Goal: Task Accomplishment & Management: Use online tool/utility

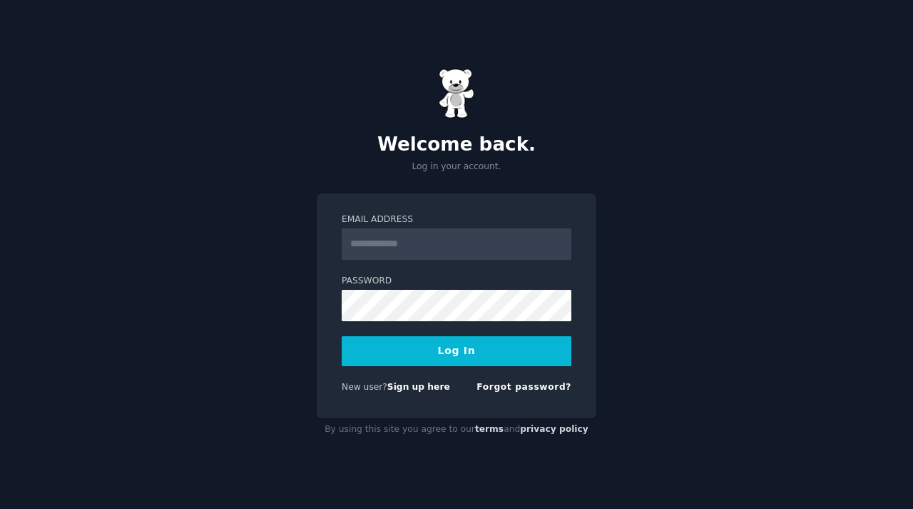
type input "**********"
click at [454, 236] on input "**********" at bounding box center [457, 243] width 230 height 31
click at [397, 350] on button "Log In" at bounding box center [457, 351] width 230 height 30
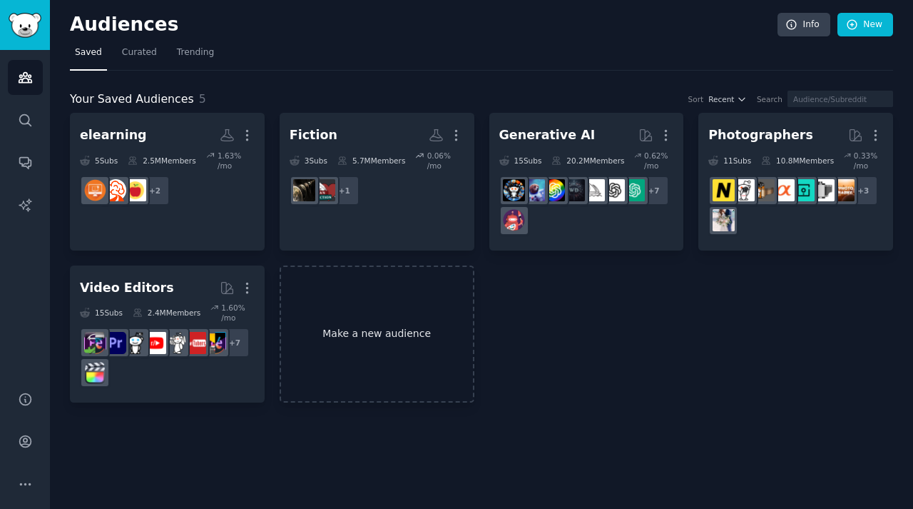
click at [407, 344] on link "Make a new audience" at bounding box center [377, 334] width 195 height 138
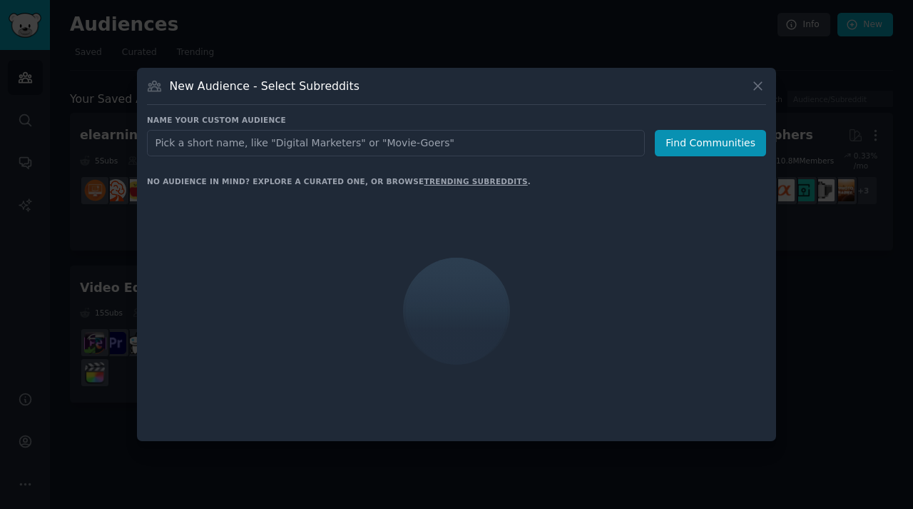
click at [382, 148] on input "text" at bounding box center [396, 143] width 498 height 26
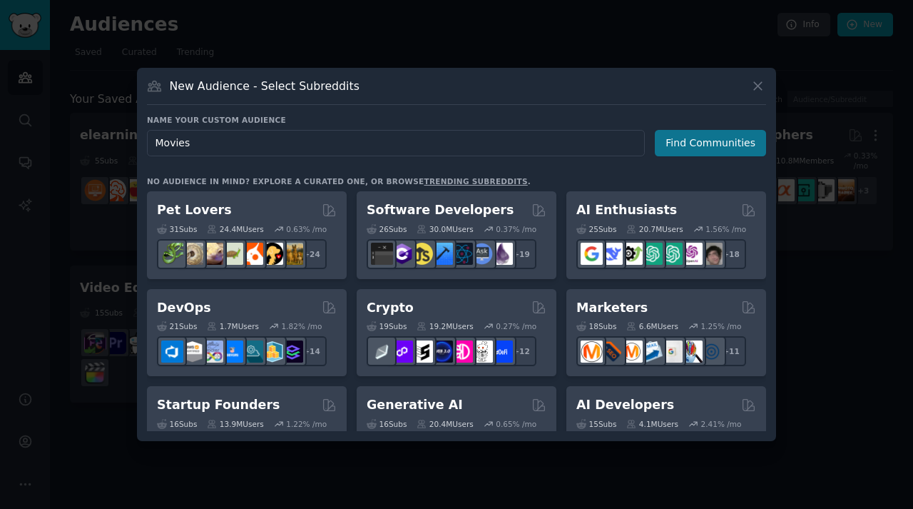
type input "Movies"
click at [694, 135] on button "Find Communities" at bounding box center [710, 143] width 111 height 26
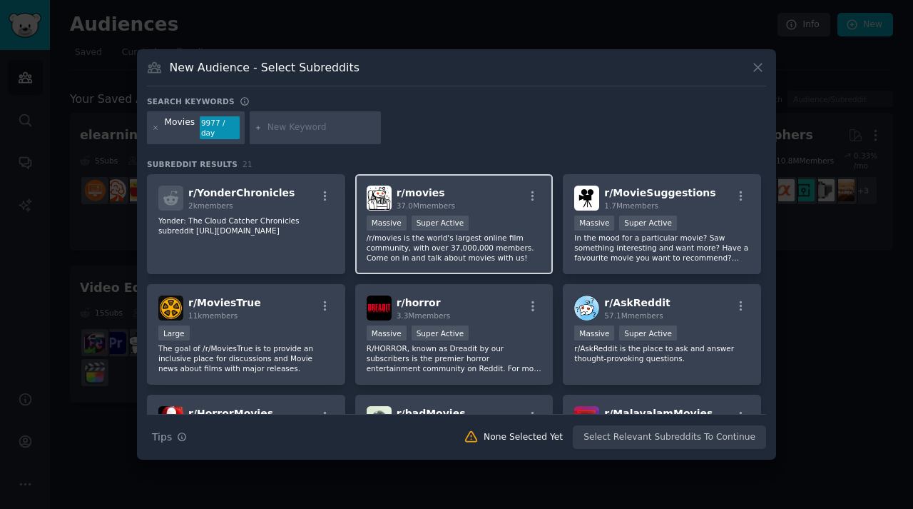
click at [488, 208] on div "r/ movies 37.0M members" at bounding box center [455, 197] width 176 height 25
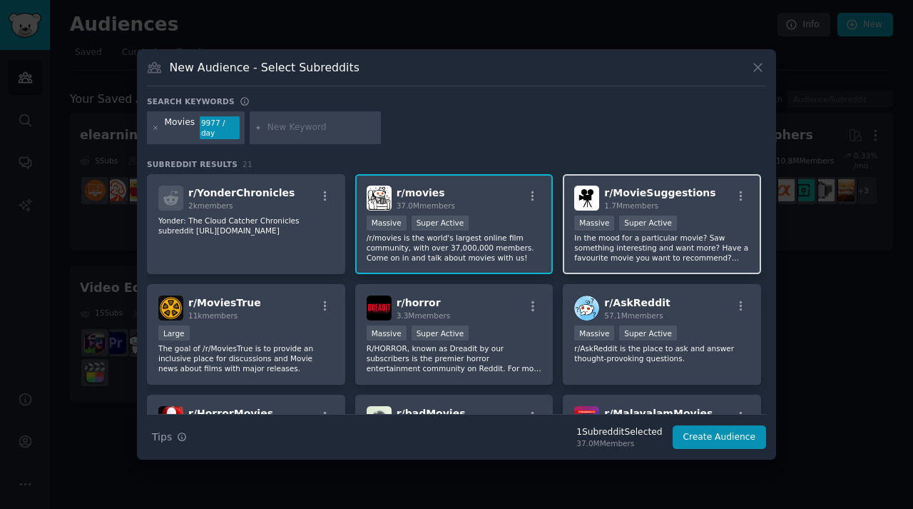
click at [682, 205] on div "1.7M members" at bounding box center [659, 205] width 111 height 10
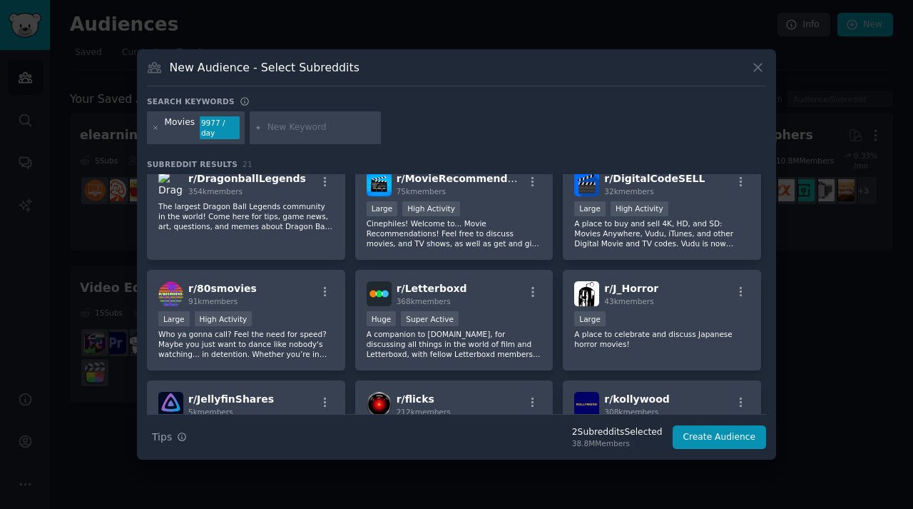
scroll to position [448, 0]
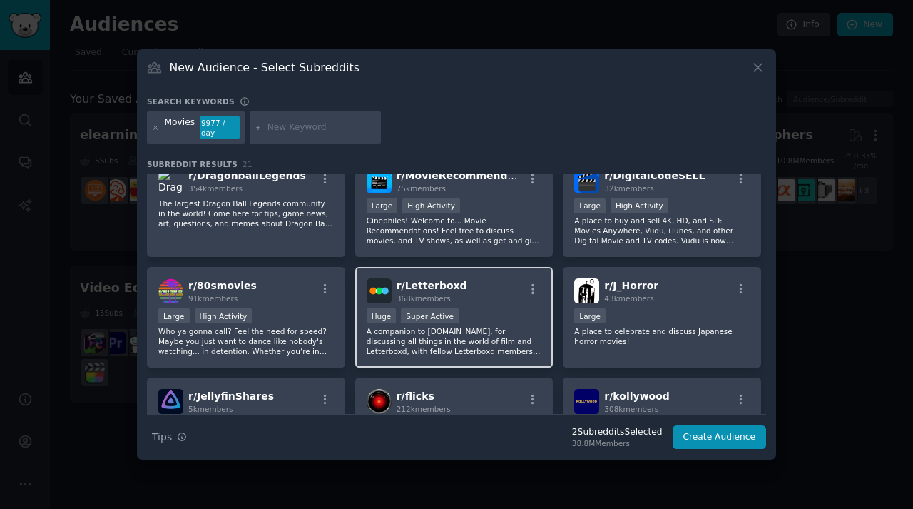
click at [484, 293] on div "r/ Letterboxd 368k members" at bounding box center [455, 290] width 176 height 25
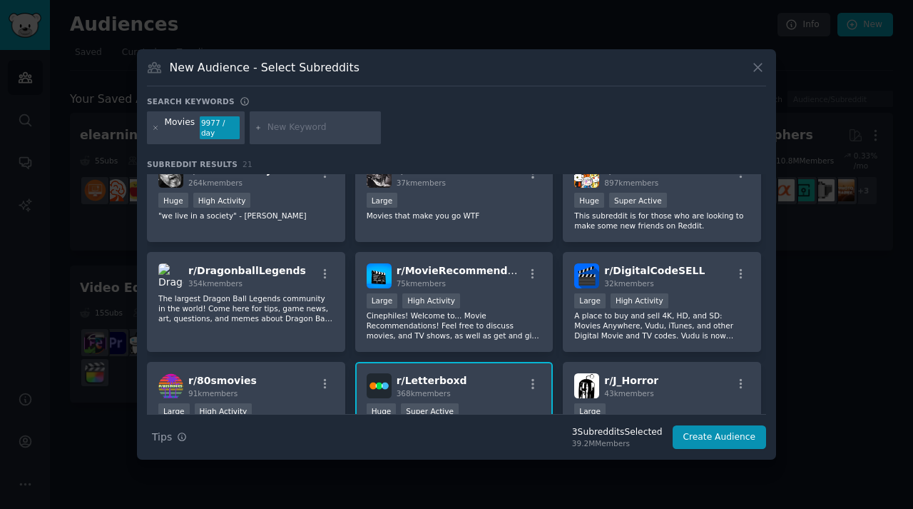
scroll to position [0, 0]
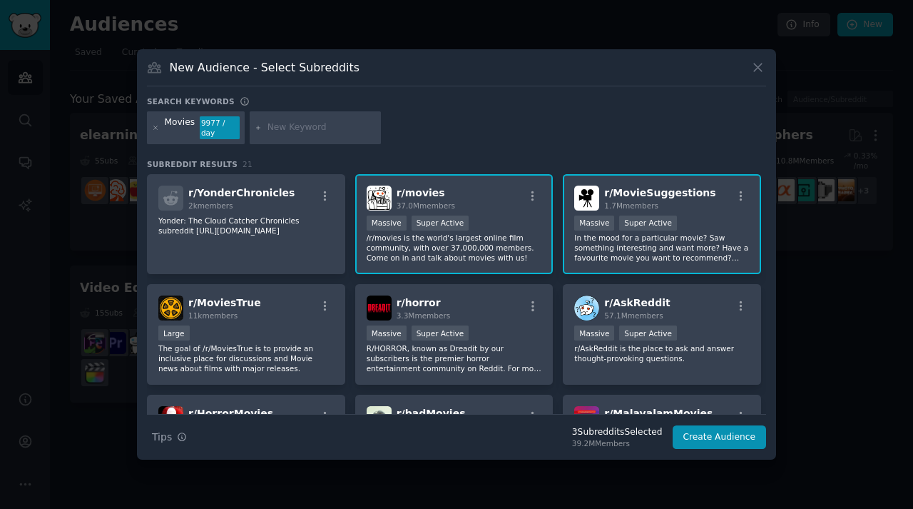
click at [320, 123] on input "text" at bounding box center [322, 127] width 108 height 13
type input "box office"
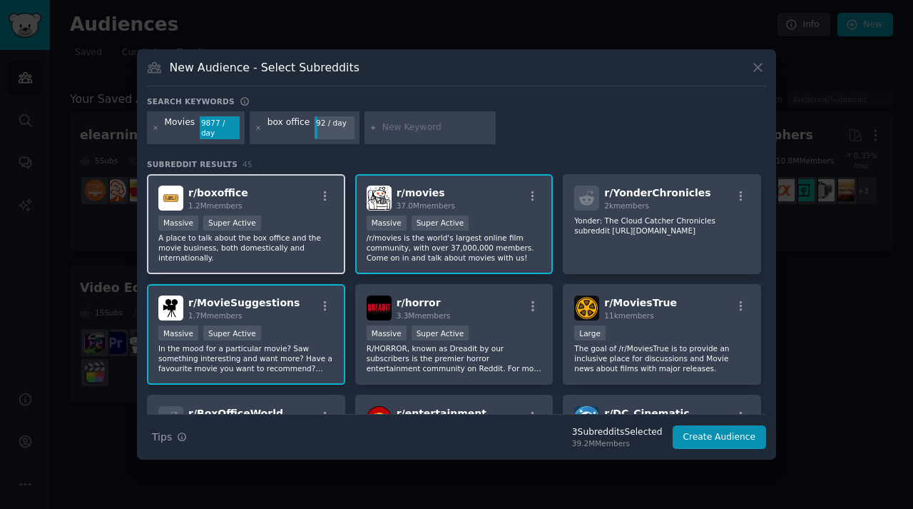
click at [311, 225] on div ">= 95th percentile for submissions / day Massive Super Active" at bounding box center [246, 224] width 176 height 18
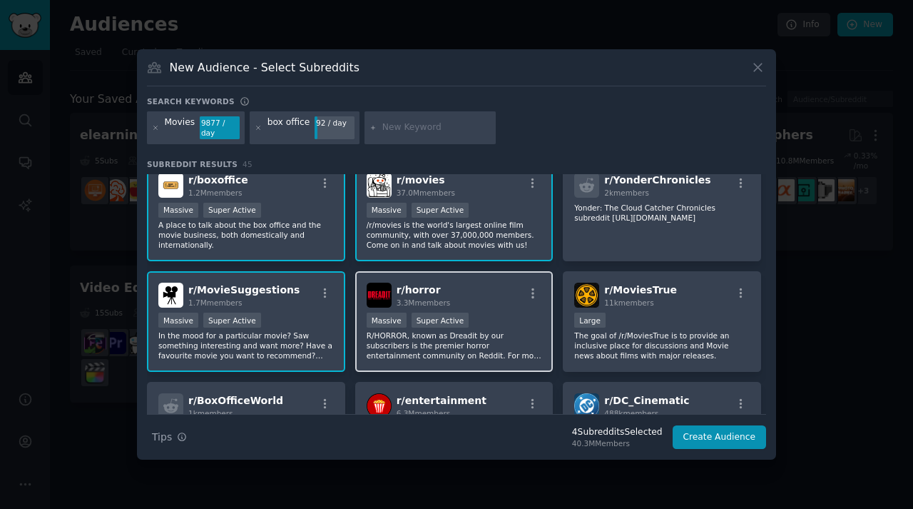
scroll to position [123, 0]
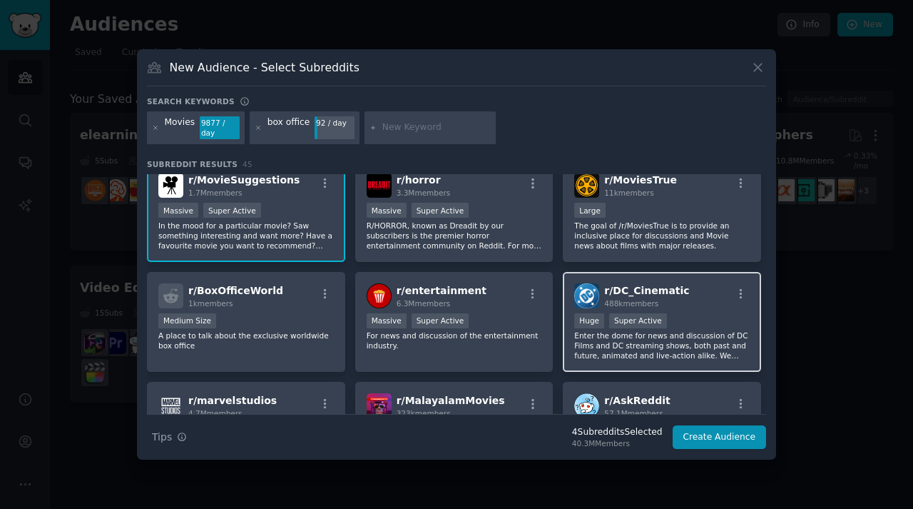
click at [677, 331] on p "Enter the dome for news and discussion of DC Films and DC streaming shows, both…" at bounding box center [662, 345] width 176 height 30
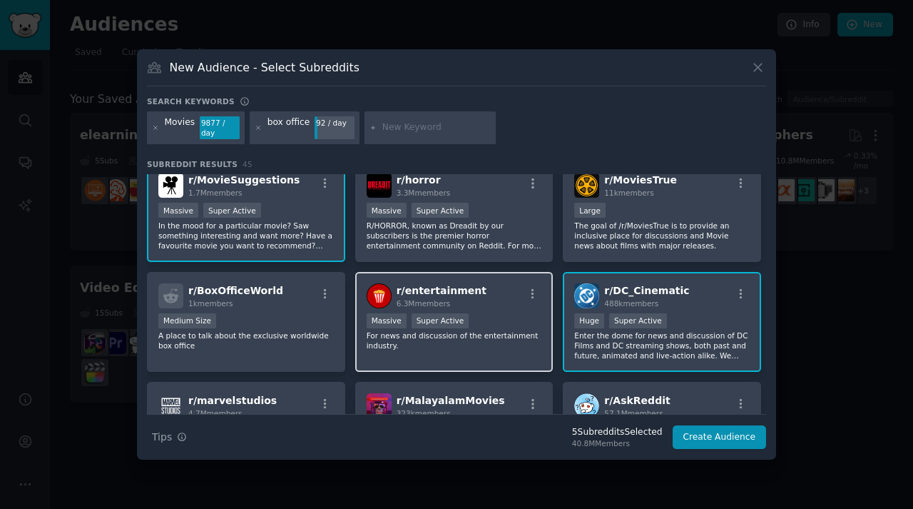
click at [522, 334] on p "For news and discussion of the entertainment industry." at bounding box center [455, 340] width 176 height 20
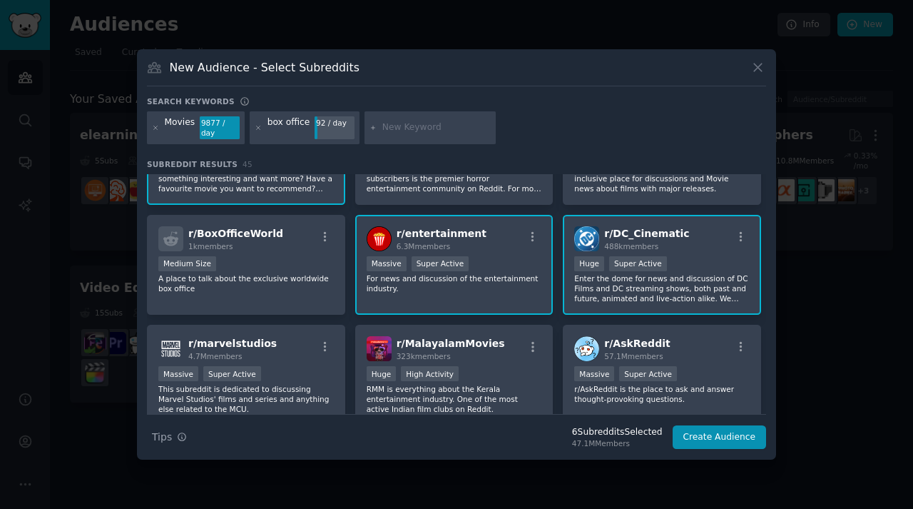
scroll to position [247, 0]
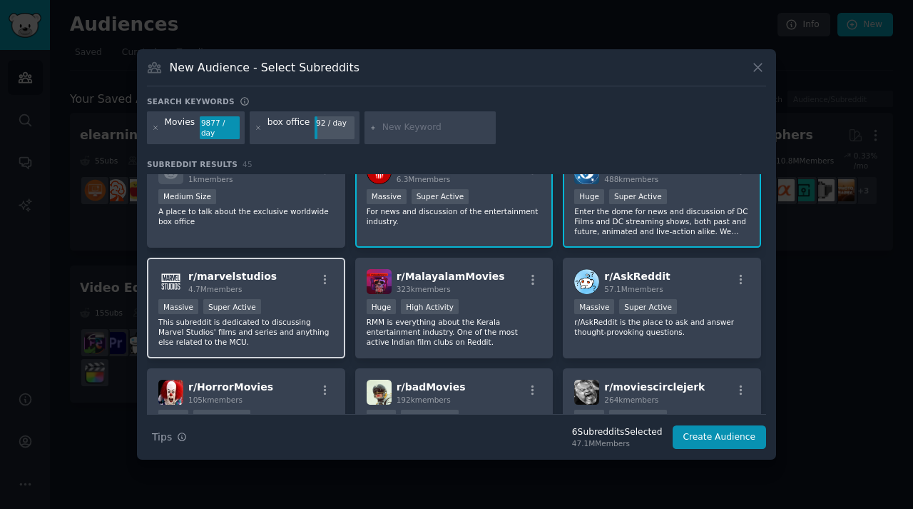
click at [290, 314] on div "Massive Super Active" at bounding box center [246, 308] width 176 height 18
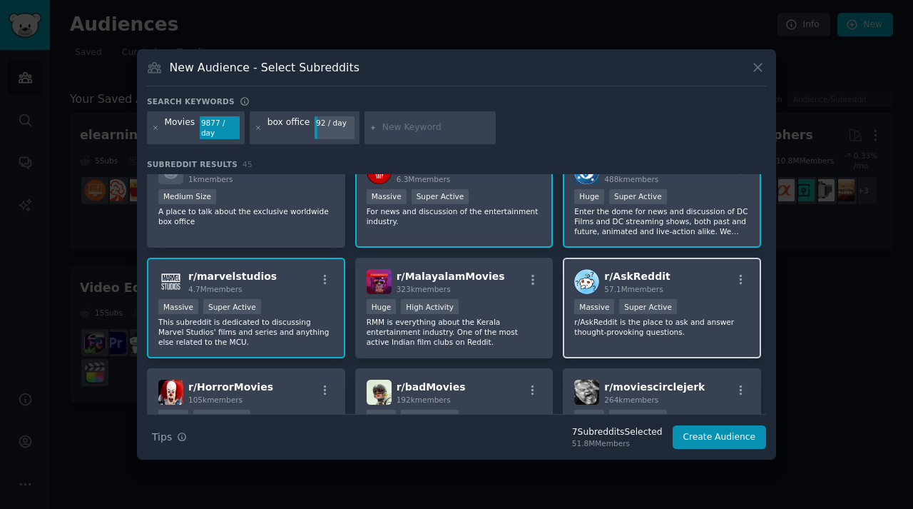
scroll to position [330, 0]
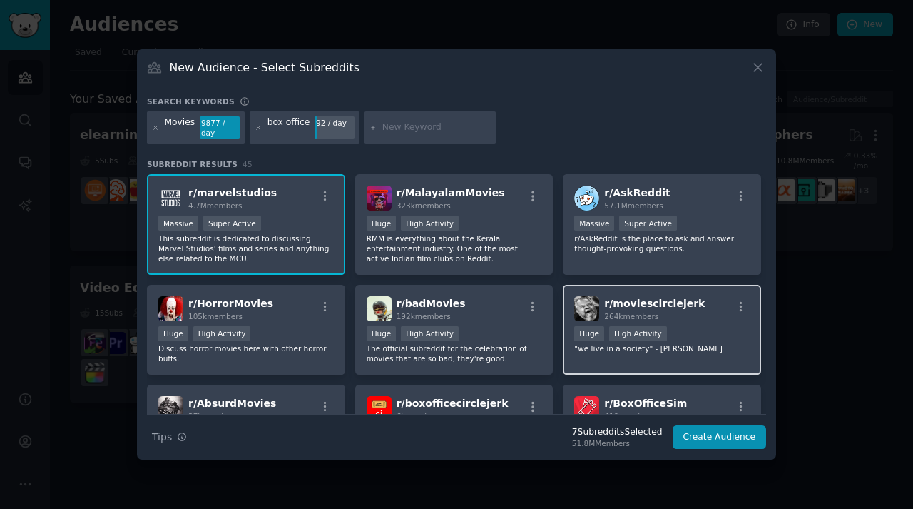
click at [607, 364] on div "r/ moviescirclejerk 264k members >= 80th percentile for submissions / day Huge …" at bounding box center [662, 330] width 198 height 91
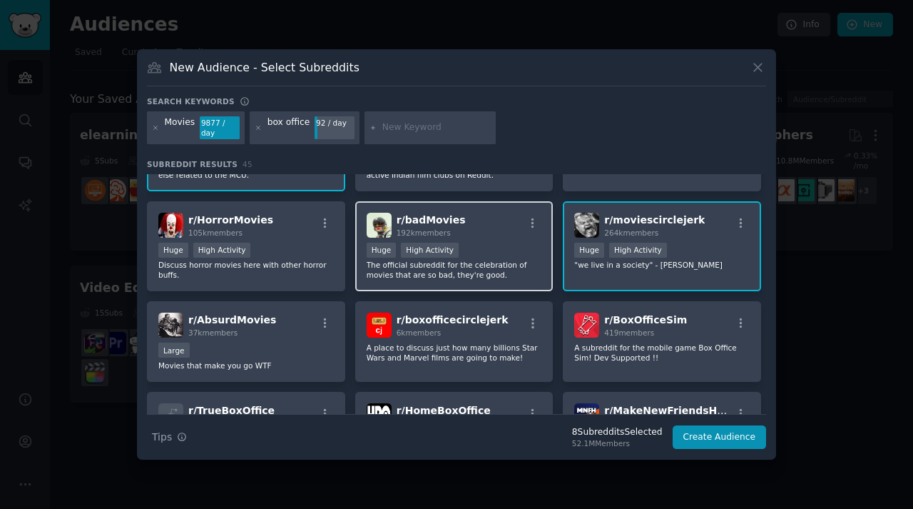
scroll to position [415, 0]
click at [496, 266] on p "The official subreddit for the celebration of movies that are so bad, they're g…" at bounding box center [455, 269] width 176 height 20
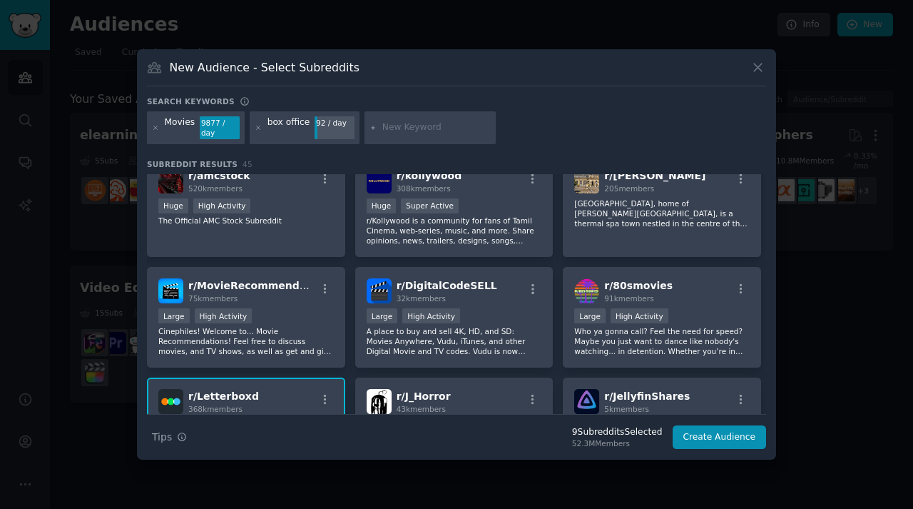
scroll to position [885, 0]
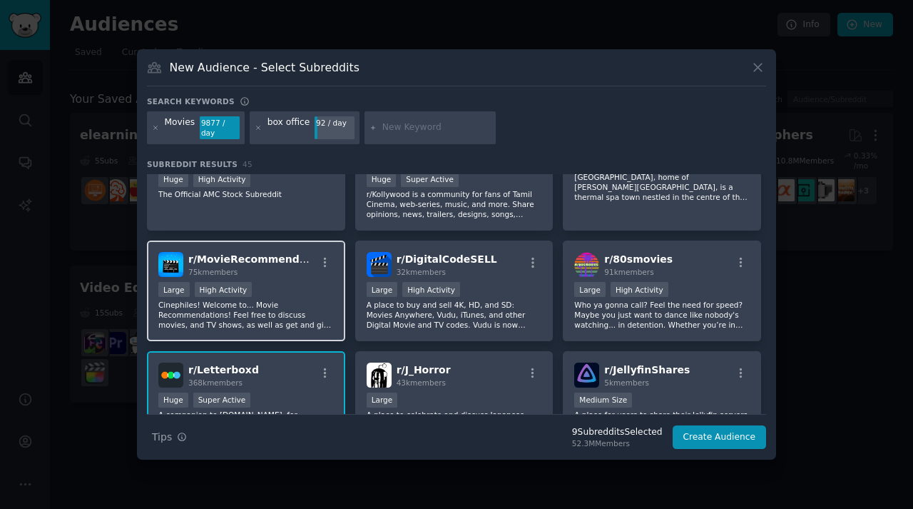
click at [279, 332] on div "r/ MovieRecommendations 75k members Large High Activity Cinephiles! Welcome to.…" at bounding box center [246, 290] width 198 height 101
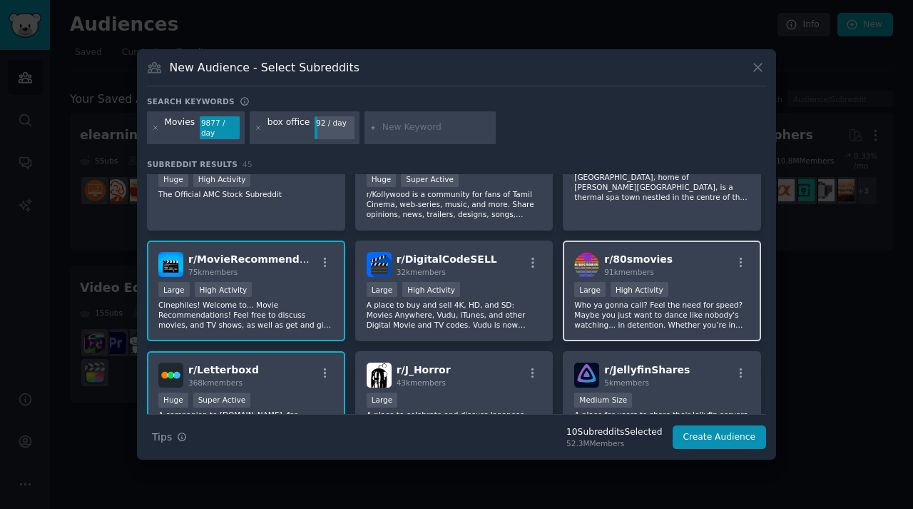
click at [698, 322] on p "Who ya gonna call? Feel the need for speed? Maybe you just want to dance like n…" at bounding box center [662, 315] width 176 height 30
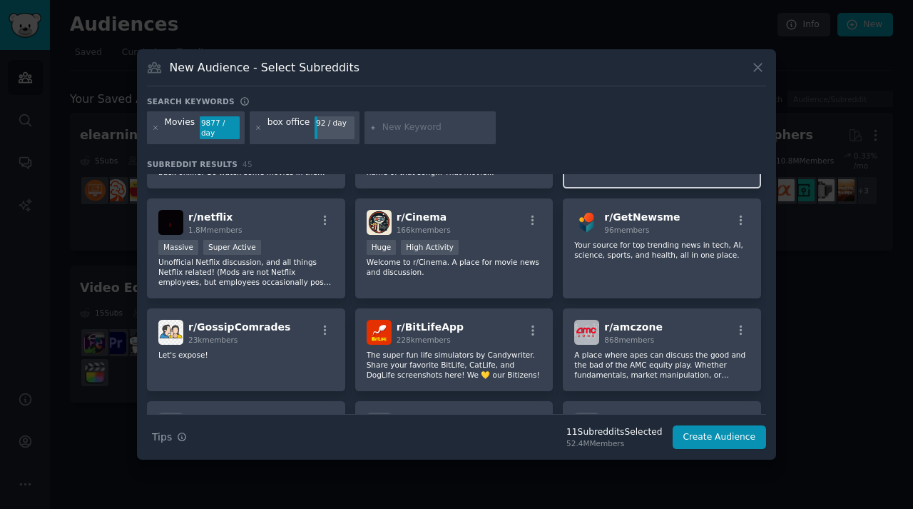
scroll to position [1271, 0]
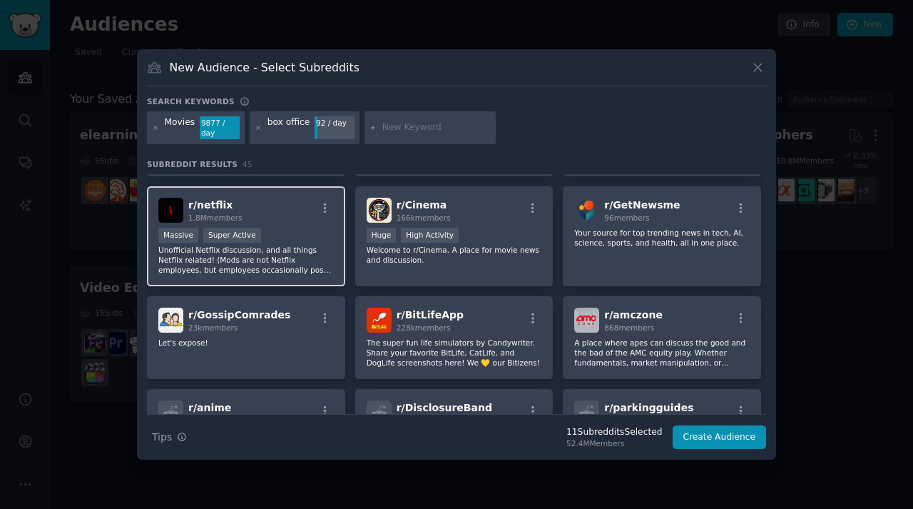
click at [287, 269] on p "Unofficial Netflix discussion, and all things Netflix related! (Mods are not Ne…" at bounding box center [246, 260] width 176 height 30
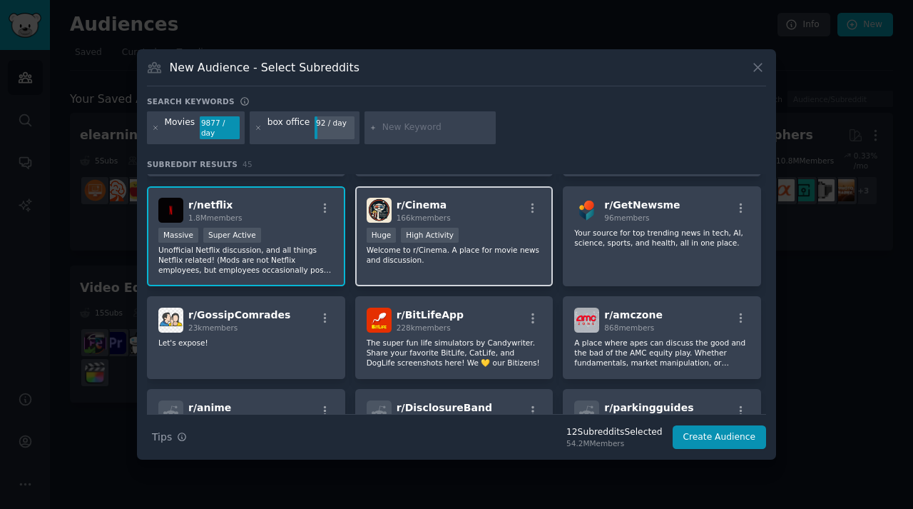
click at [468, 266] on div "r/ Cinema 166k members Huge High Activity Welcome to r/Cinema. A place for movi…" at bounding box center [454, 236] width 198 height 101
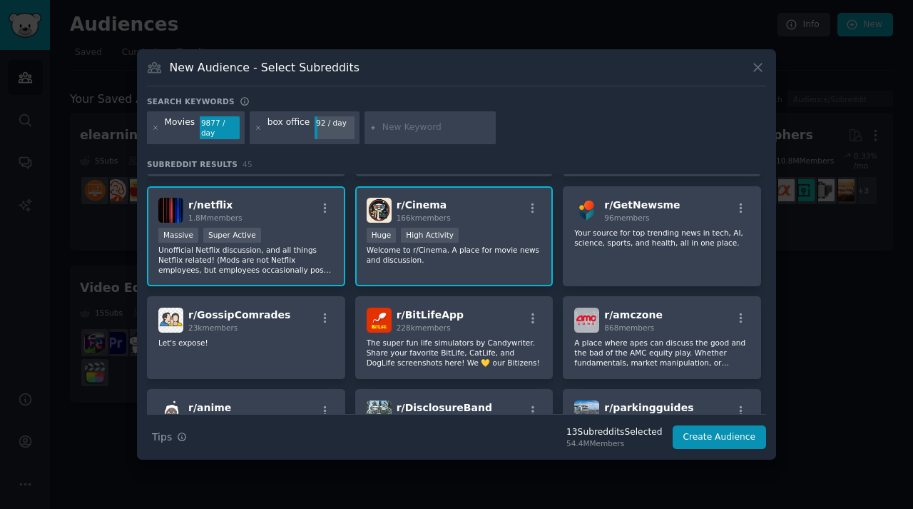
click at [412, 122] on input "text" at bounding box center [436, 127] width 108 height 13
type input "v"
type input "cinema"
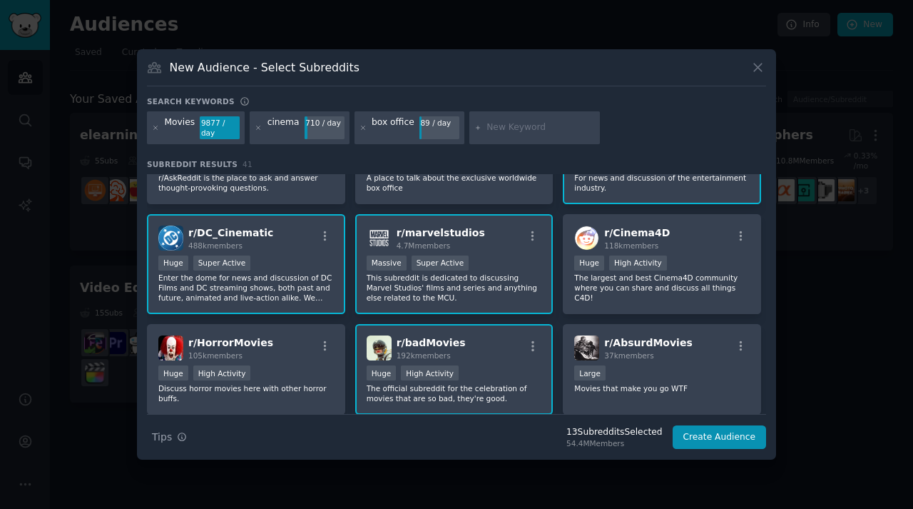
scroll to position [403, 0]
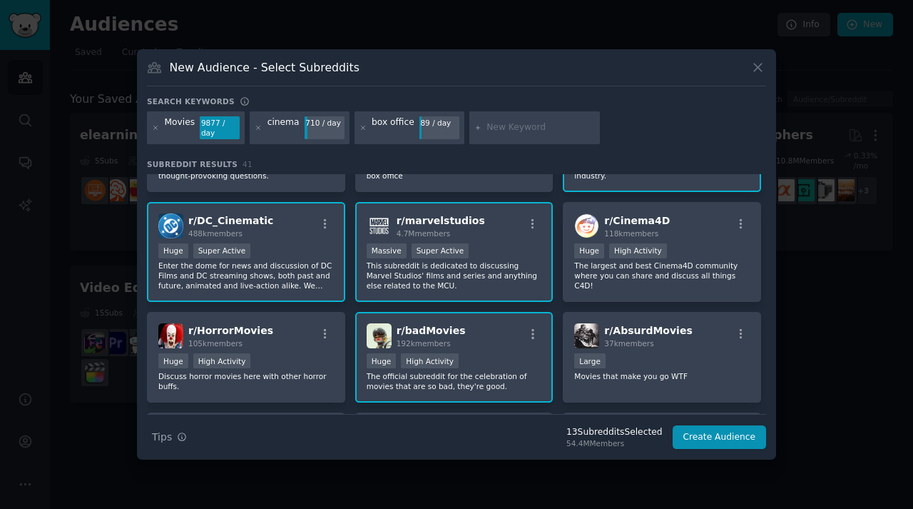
click at [553, 136] on div at bounding box center [534, 127] width 131 height 33
click at [515, 119] on div at bounding box center [534, 127] width 131 height 33
click at [512, 128] on input "text" at bounding box center [541, 127] width 108 height 13
type input "film"
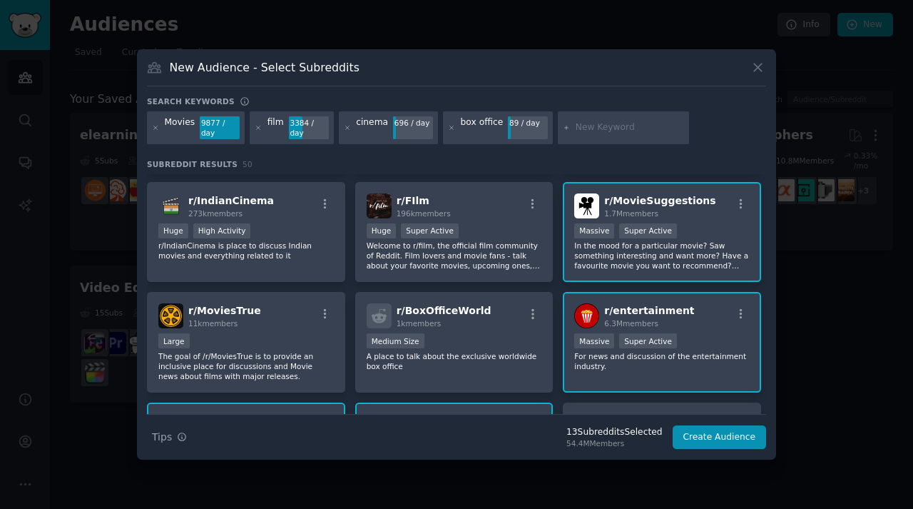
scroll to position [216, 0]
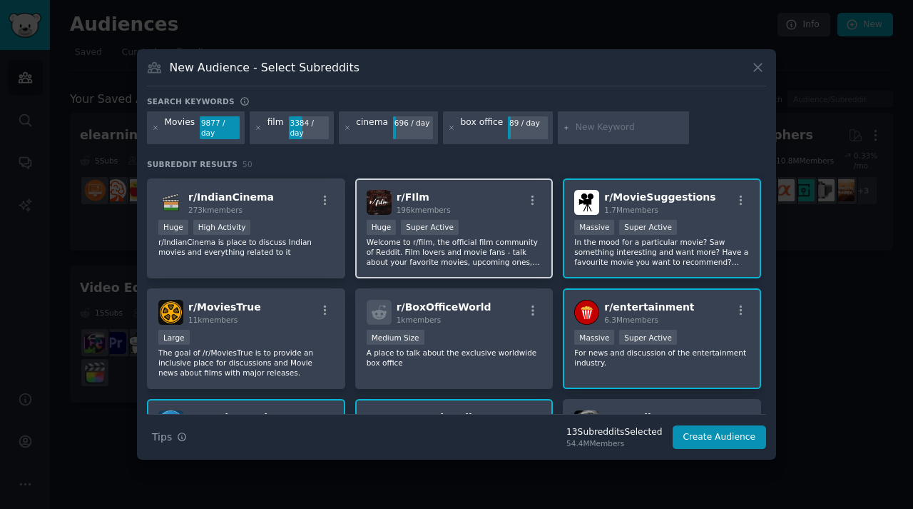
click at [492, 261] on p "Welcome to r/film, the official film community of Reddit. Film lovers and movie…" at bounding box center [455, 252] width 176 height 30
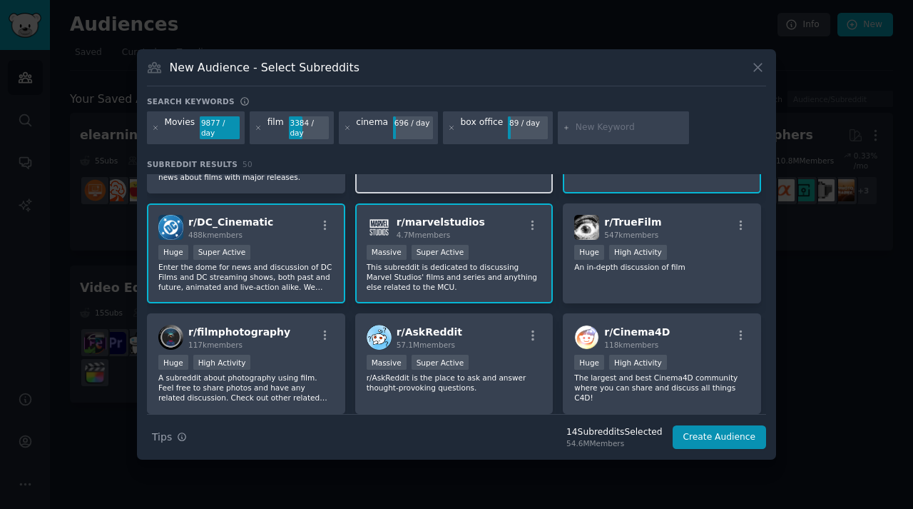
scroll to position [419, 0]
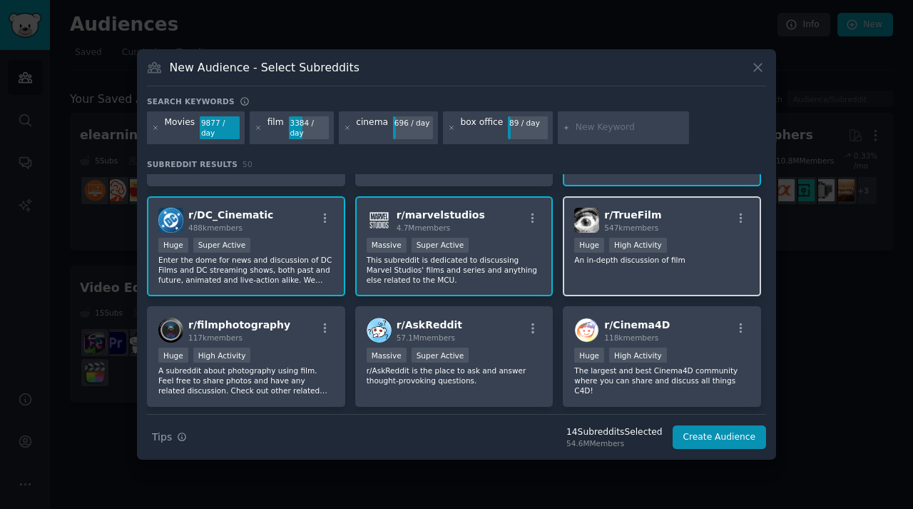
click at [595, 280] on div "r/ TrueFilm 547k members Huge High Activity An in-depth discussion of film" at bounding box center [662, 246] width 198 height 101
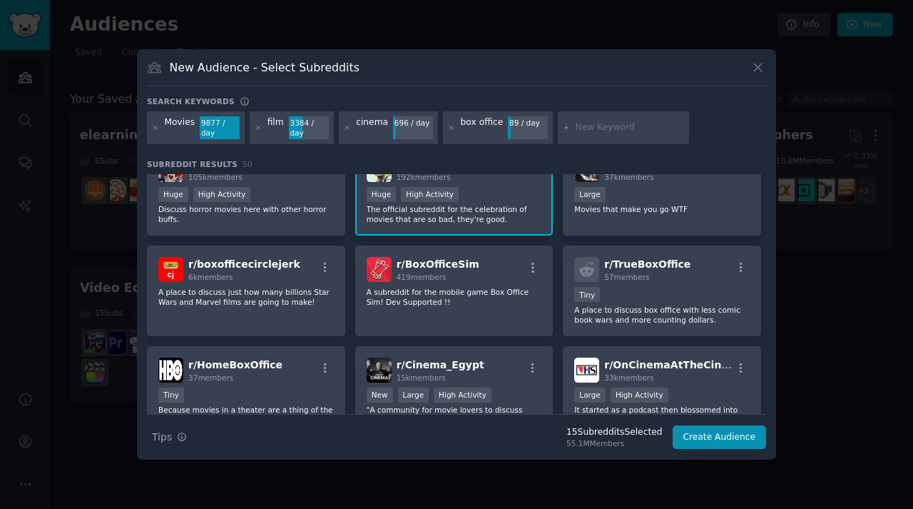
scroll to position [692, 0]
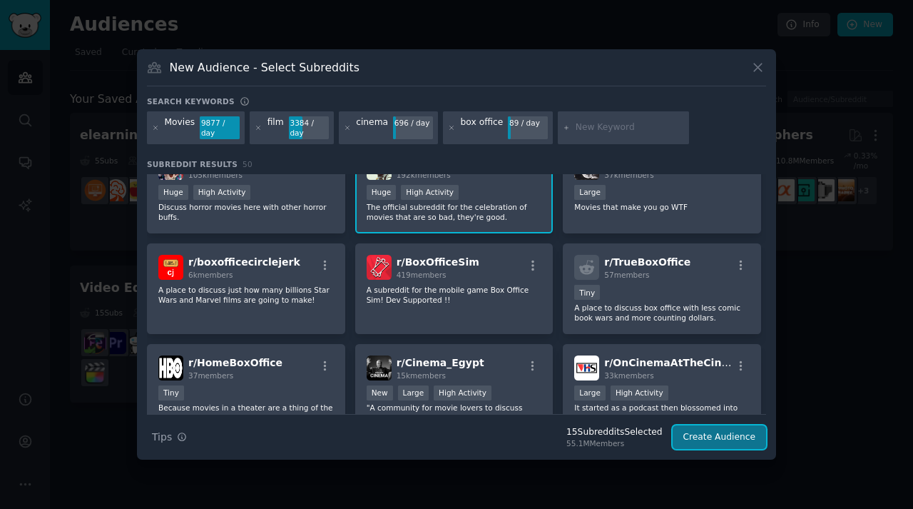
click at [708, 445] on button "Create Audience" at bounding box center [720, 437] width 94 height 24
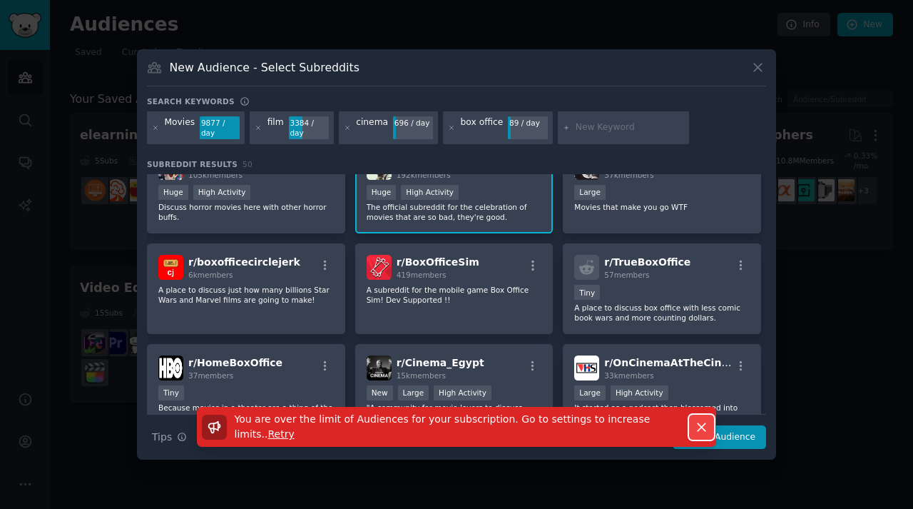
click at [708, 423] on button "Dismiss" at bounding box center [701, 427] width 25 height 25
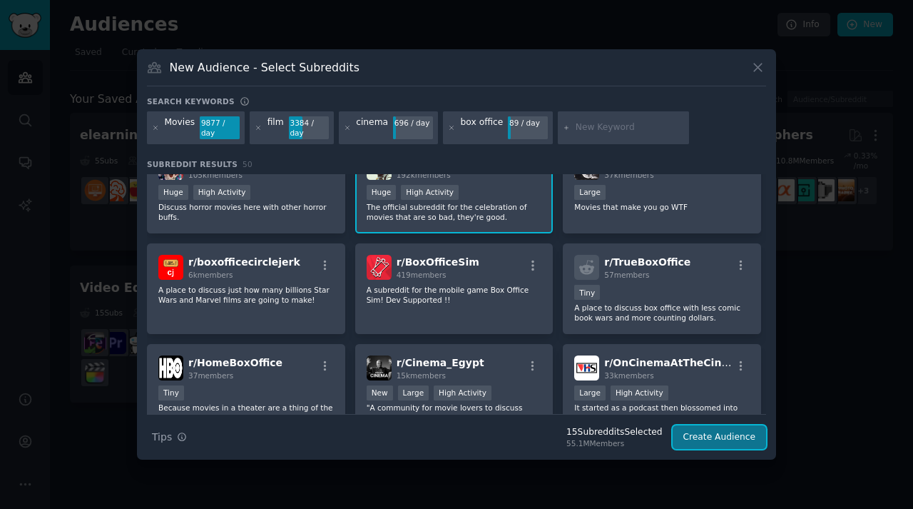
click at [719, 441] on button "Create Audience" at bounding box center [720, 437] width 94 height 24
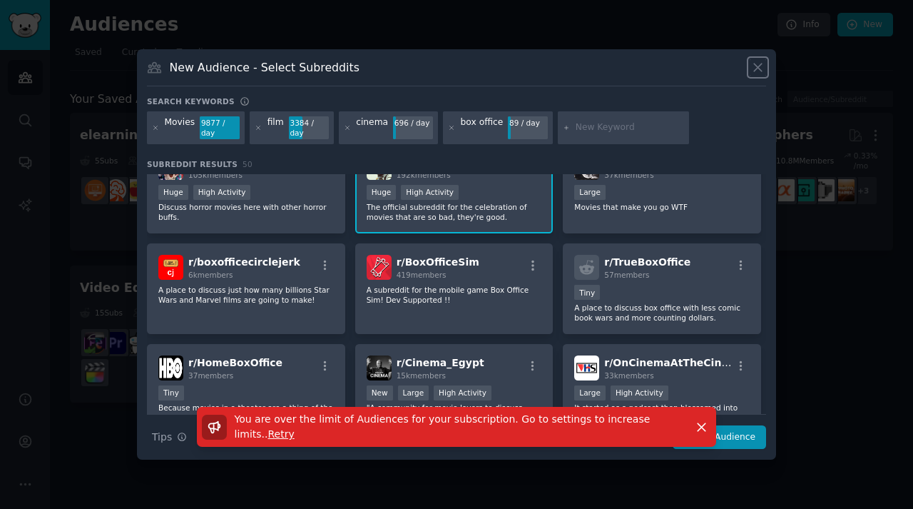
click at [751, 64] on icon at bounding box center [758, 67] width 15 height 15
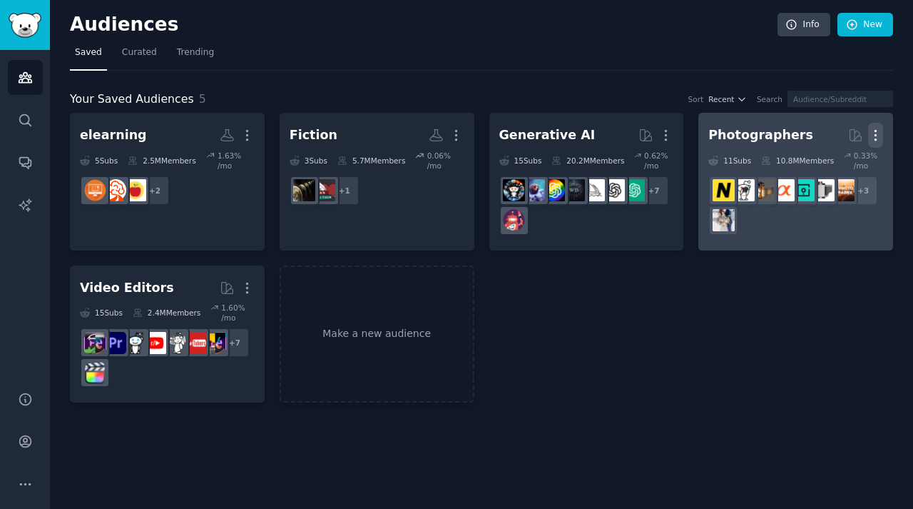
click at [873, 129] on icon "button" at bounding box center [875, 135] width 15 height 15
click at [834, 166] on p "Delete" at bounding box center [836, 165] width 33 height 15
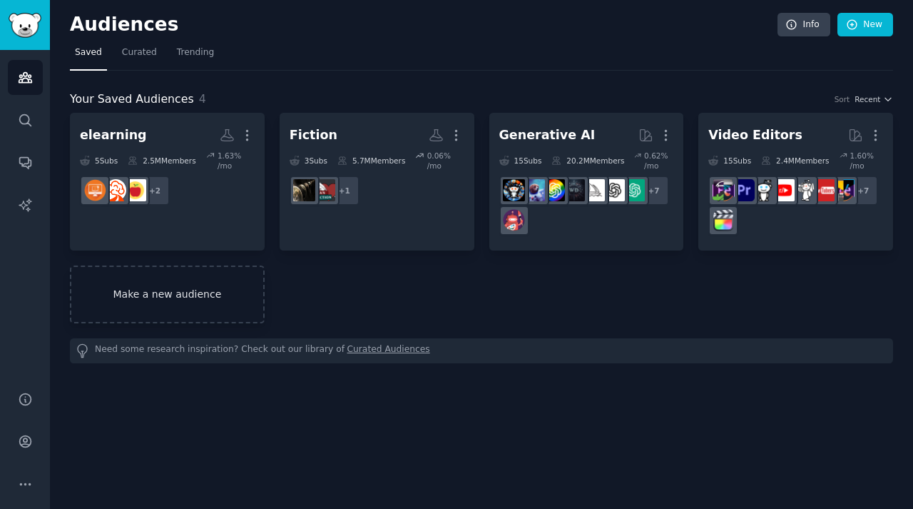
click at [200, 288] on link "Make a new audience" at bounding box center [167, 294] width 195 height 58
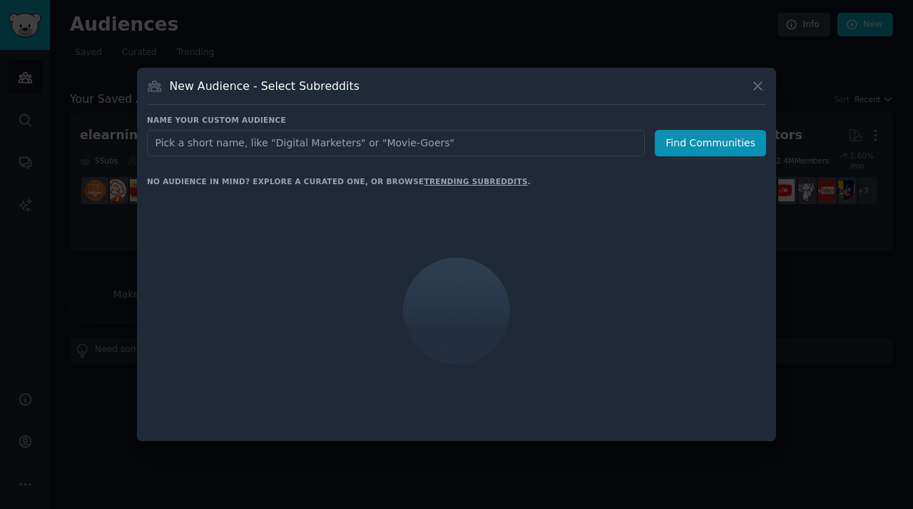
click at [306, 153] on input "text" at bounding box center [396, 143] width 498 height 26
click at [306, 148] on input "text" at bounding box center [396, 143] width 498 height 26
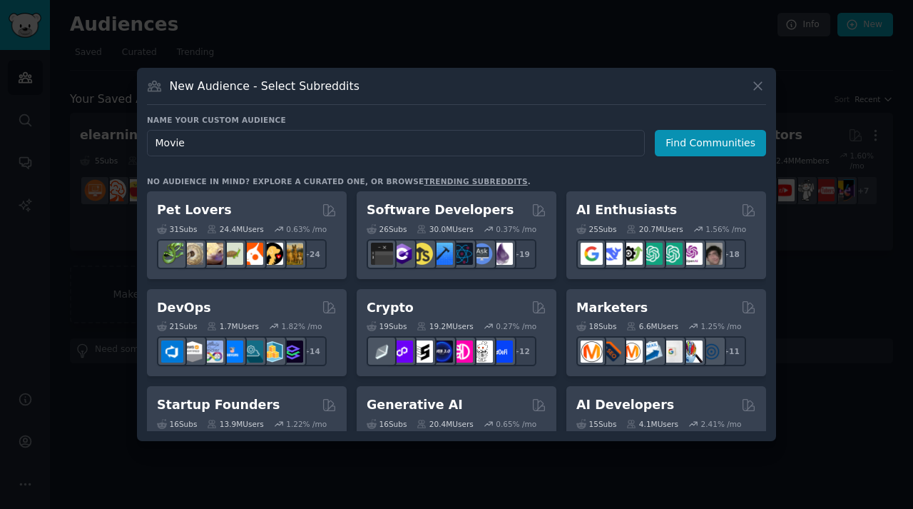
type input "Movies"
click button "Find Communities" at bounding box center [710, 143] width 111 height 26
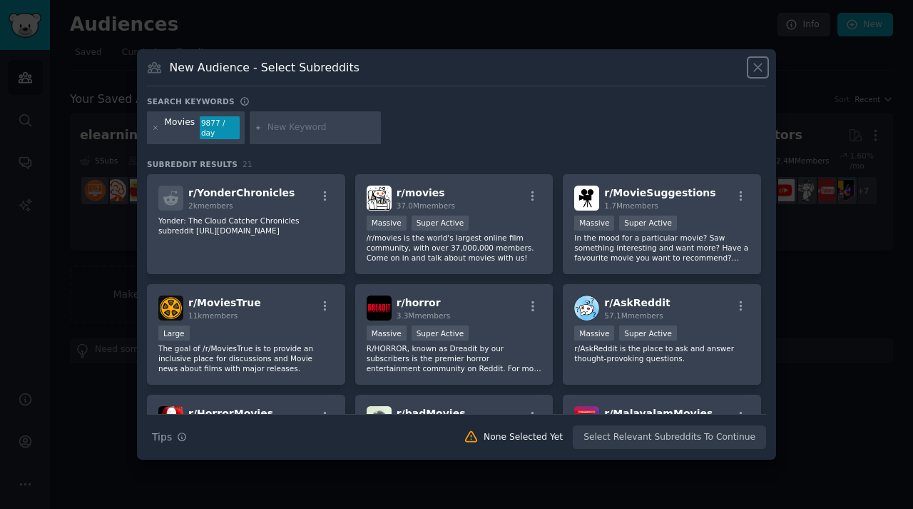
click at [754, 71] on icon at bounding box center [758, 68] width 8 height 8
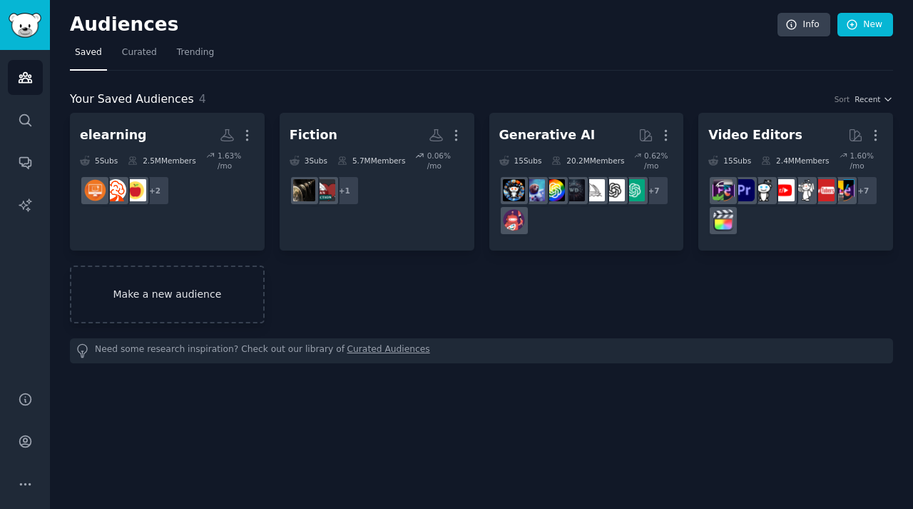
click at [218, 297] on link "Make a new audience" at bounding box center [167, 294] width 195 height 58
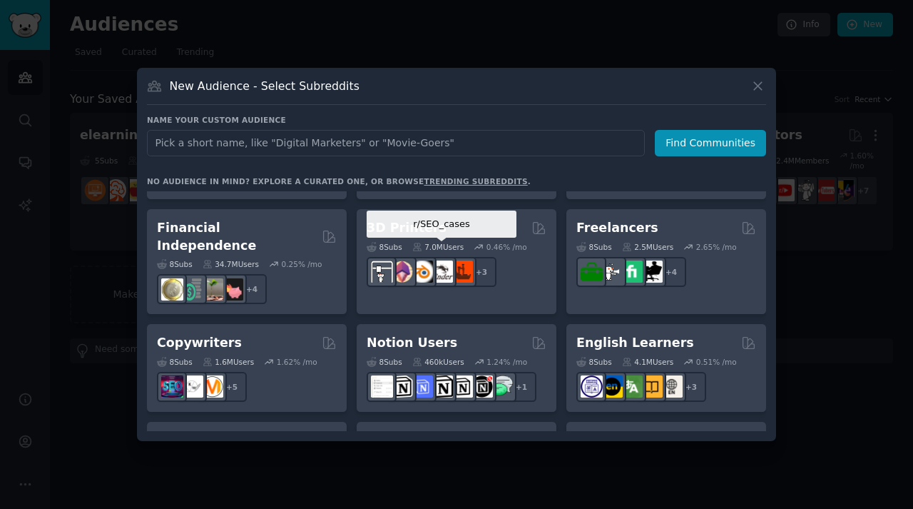
scroll to position [837, 0]
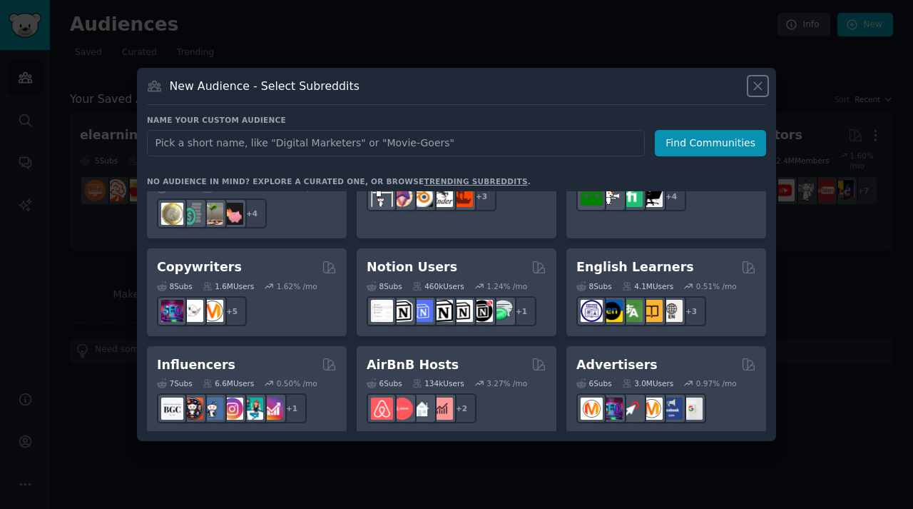
click at [758, 81] on icon at bounding box center [758, 85] width 15 height 15
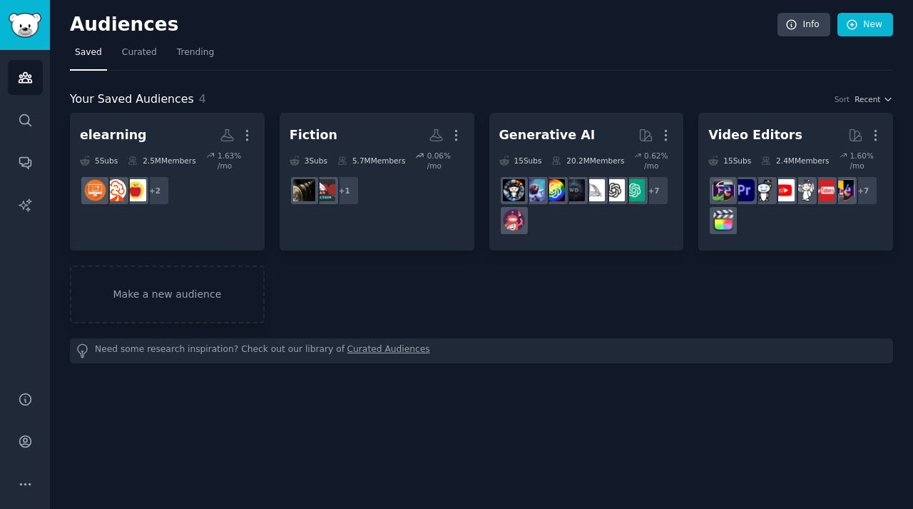
click at [159, 51] on nav "Saved Curated Trending" at bounding box center [481, 55] width 823 height 29
click at [196, 56] on span "Trending" at bounding box center [195, 52] width 37 height 13
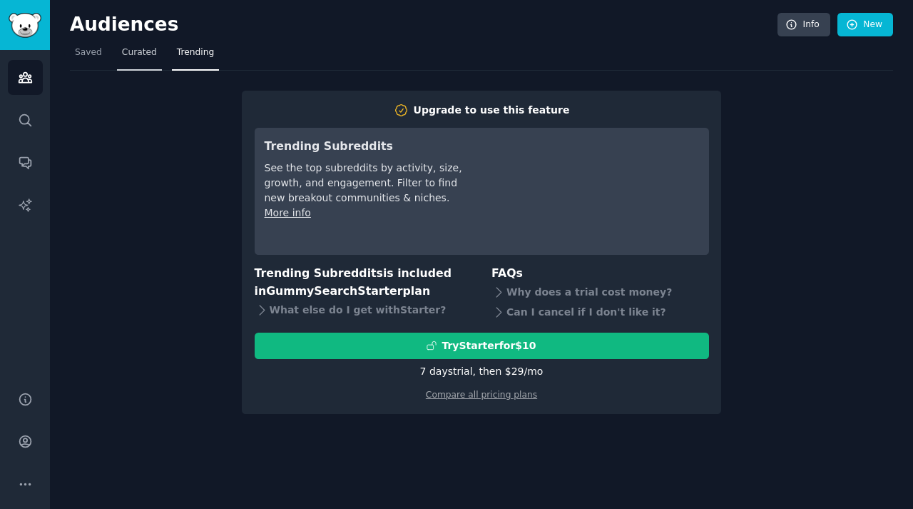
click at [134, 56] on span "Curated" at bounding box center [139, 52] width 35 height 13
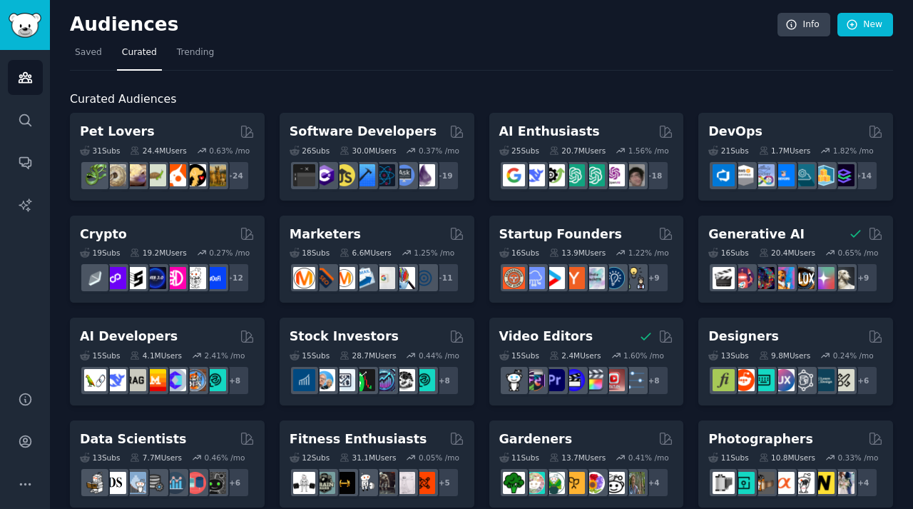
click at [91, 36] on div "Audiences Info New" at bounding box center [481, 27] width 823 height 29
click at [91, 55] on span "Saved" at bounding box center [88, 52] width 27 height 13
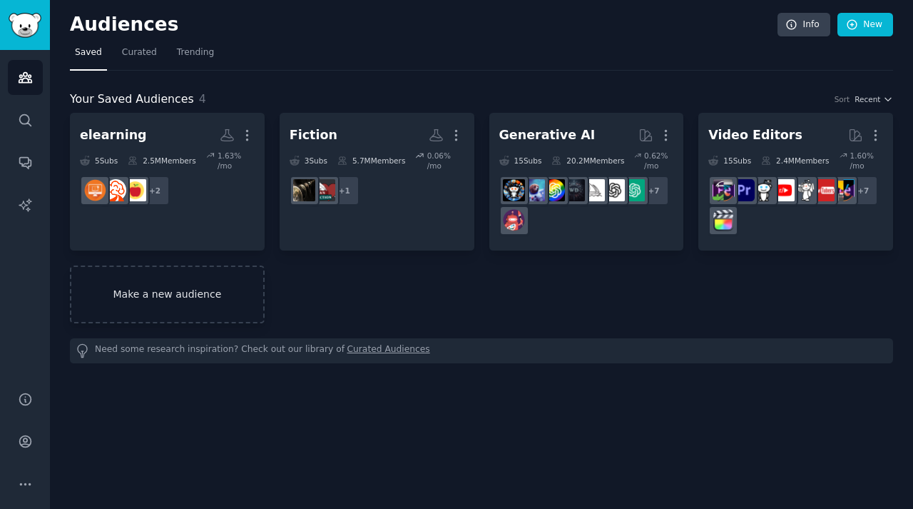
click at [187, 300] on link "Make a new audience" at bounding box center [167, 294] width 195 height 58
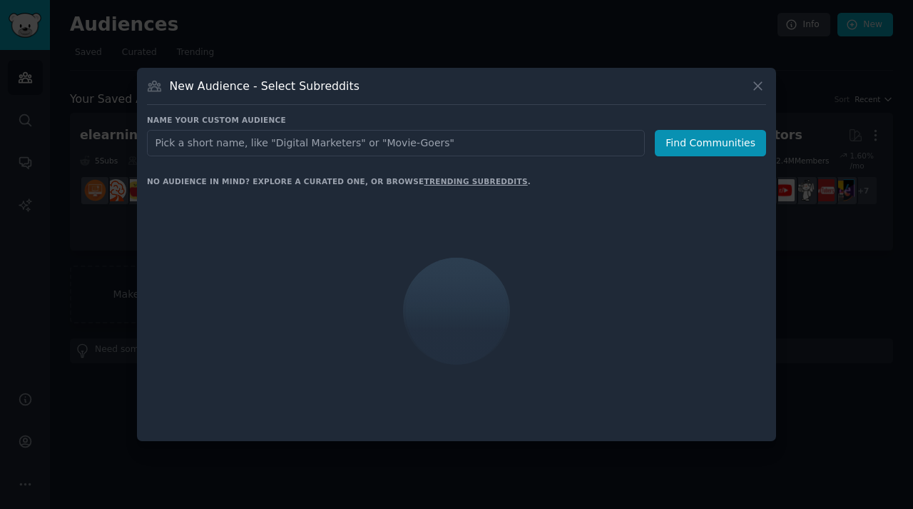
click at [321, 151] on input "text" at bounding box center [396, 143] width 498 height 26
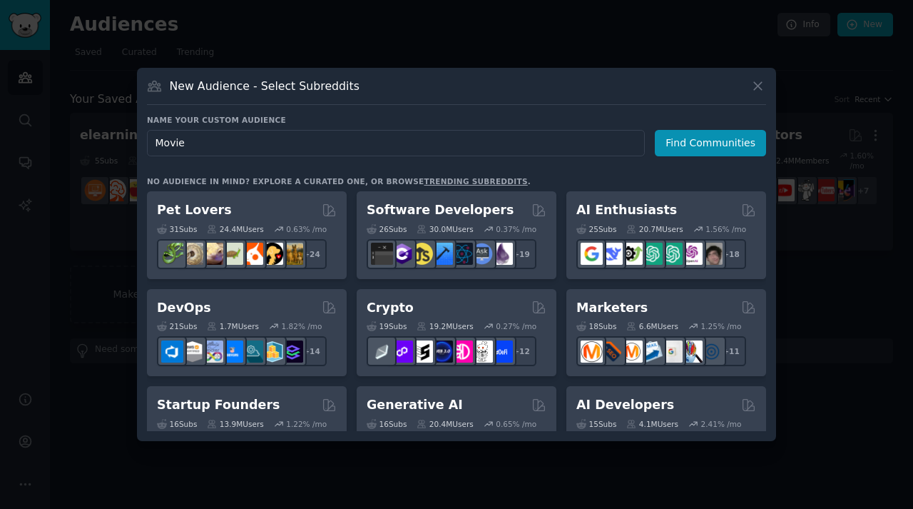
type input "Movies"
click button "Find Communities" at bounding box center [710, 143] width 111 height 26
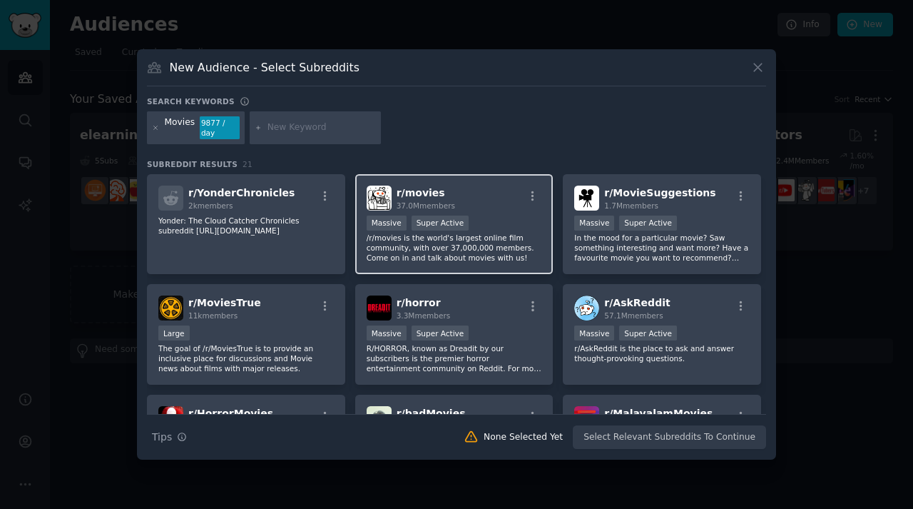
click at [489, 224] on div ">= 95th percentile for submissions / day Massive Super Active" at bounding box center [455, 224] width 176 height 18
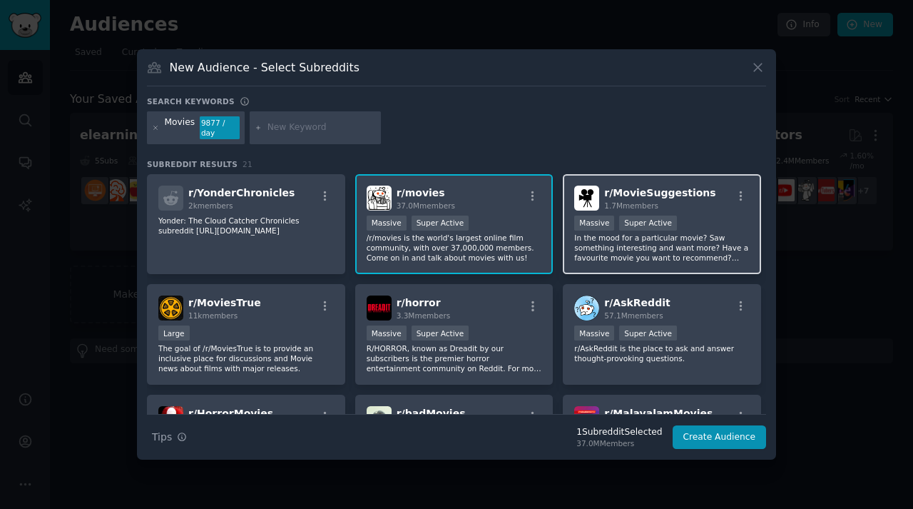
click at [602, 242] on p "In the mood for a particular movie? Saw something interesting and want more? Ha…" at bounding box center [662, 248] width 176 height 30
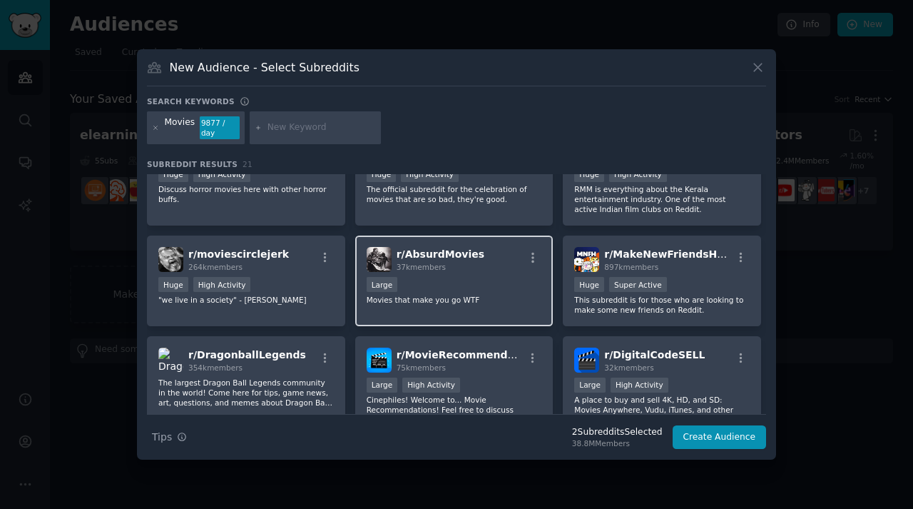
scroll to position [351, 0]
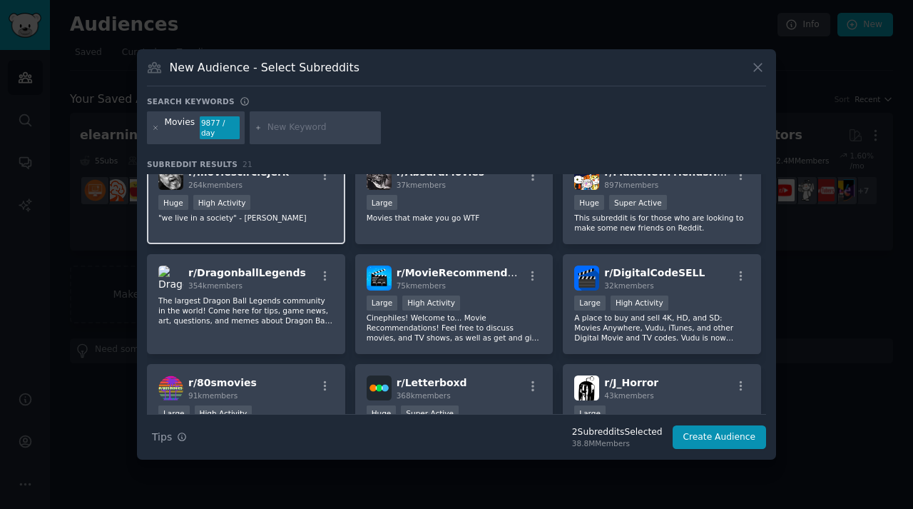
click at [298, 219] on p ""we live in a society" - frederick nietzsch" at bounding box center [246, 218] width 176 height 10
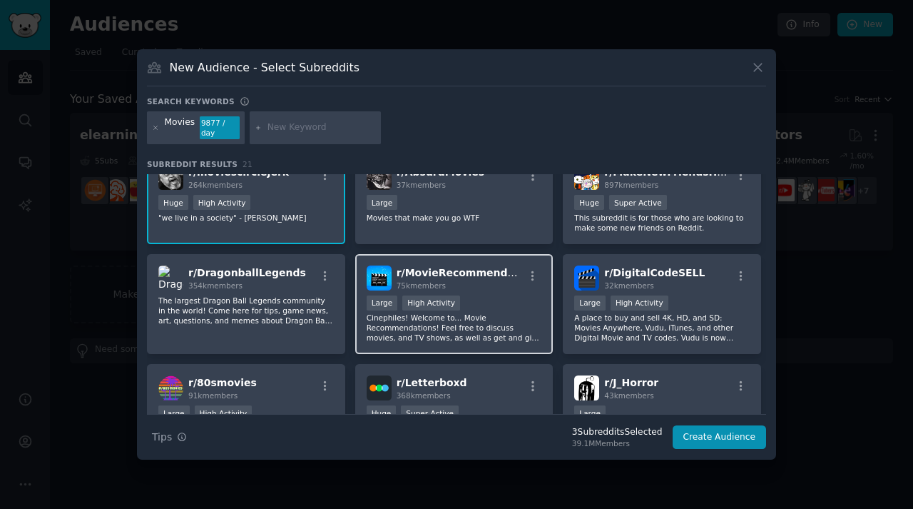
click at [507, 327] on p "Cinephiles! Welcome to... Movie Recommendations! Feel free to discuss movies, a…" at bounding box center [455, 327] width 176 height 30
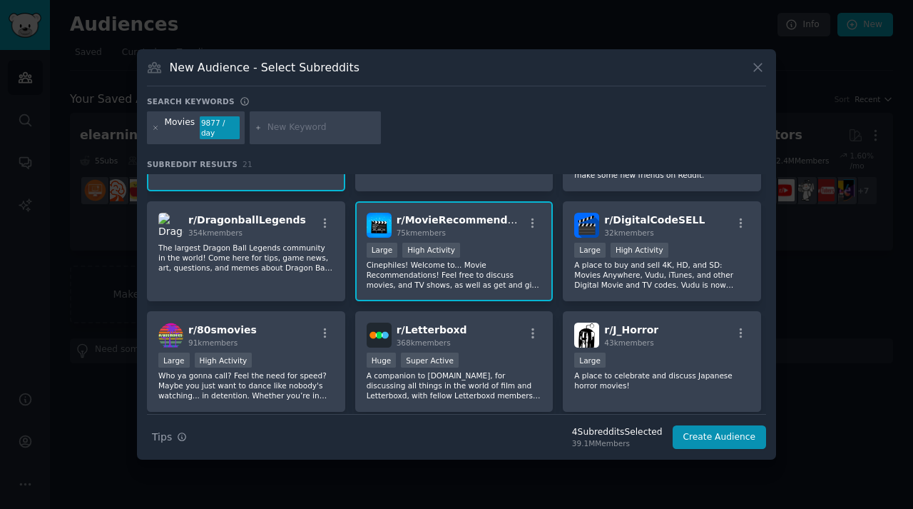
scroll to position [420, 0]
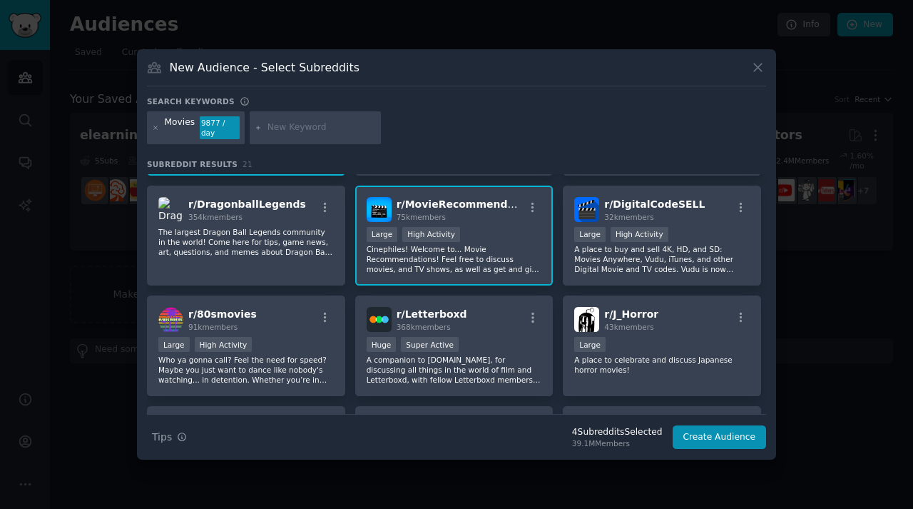
click at [507, 327] on div "r/ Letterboxd 368k members" at bounding box center [455, 319] width 176 height 25
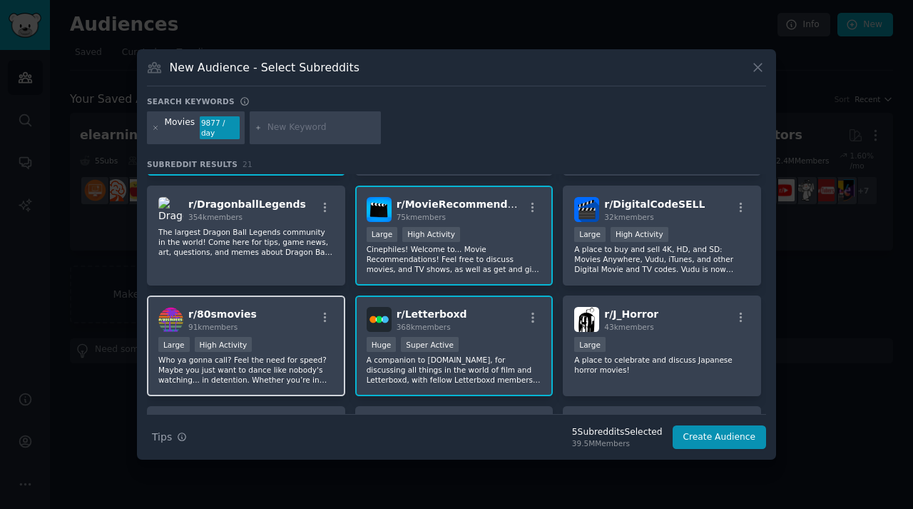
click at [303, 335] on div "r/ 80smovies 91k members Large High Activity Who ya gonna call? Feel the need f…" at bounding box center [246, 345] width 198 height 101
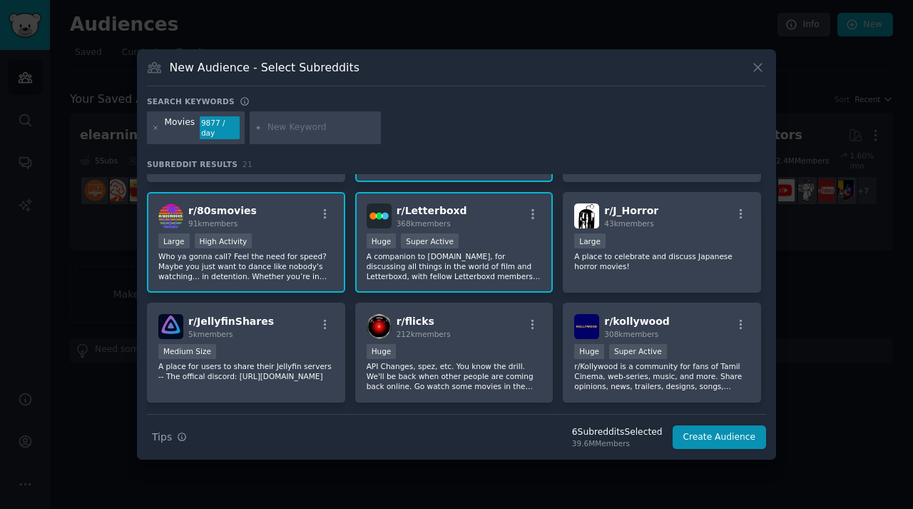
scroll to position [561, 0]
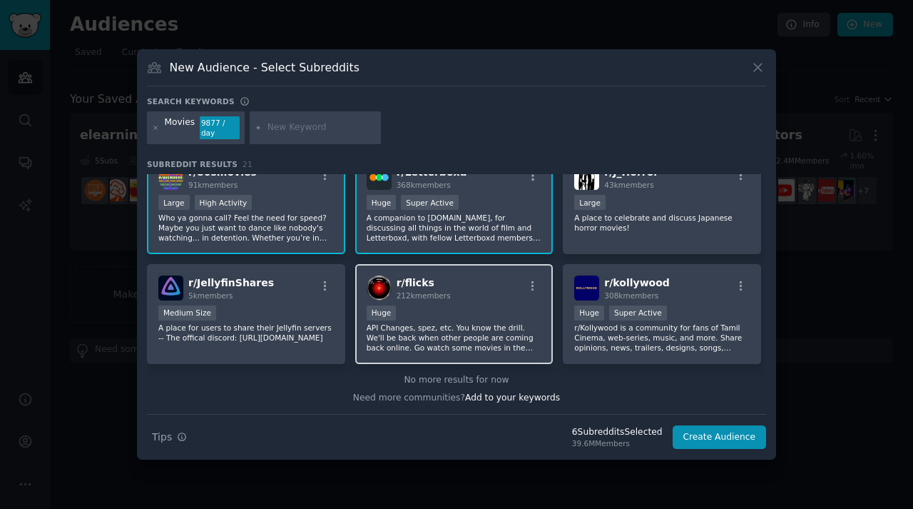
click at [407, 328] on p "API Changes, spez, etc. You know the drill. We'll be back when other people are…" at bounding box center [455, 337] width 176 height 30
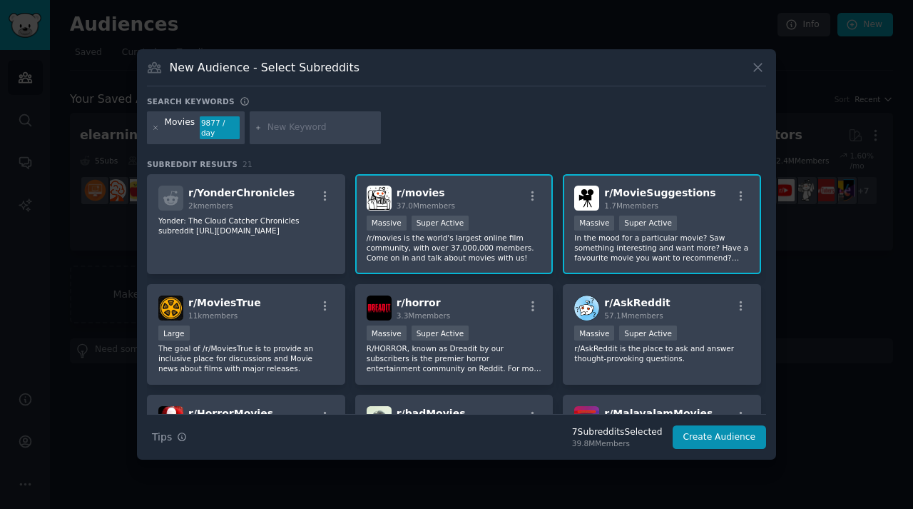
click at [307, 132] on input "text" at bounding box center [322, 127] width 108 height 13
type input "cinema"
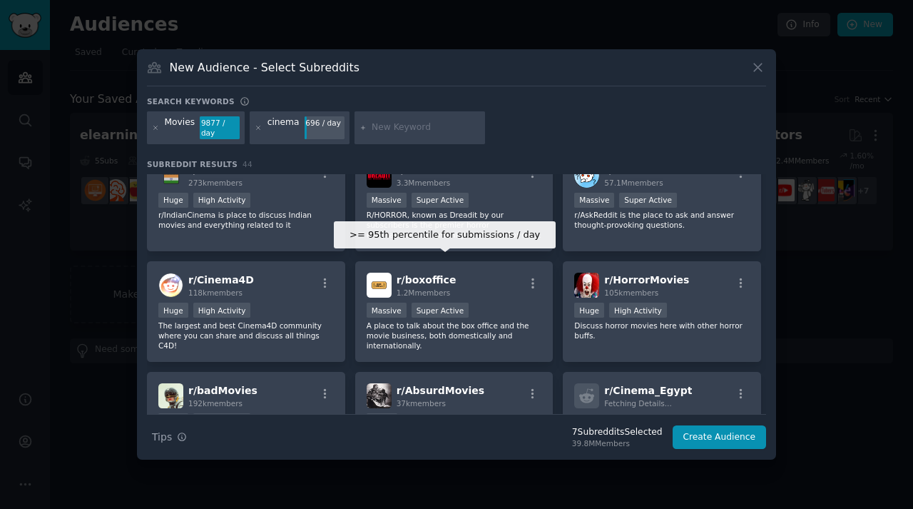
scroll to position [283, 0]
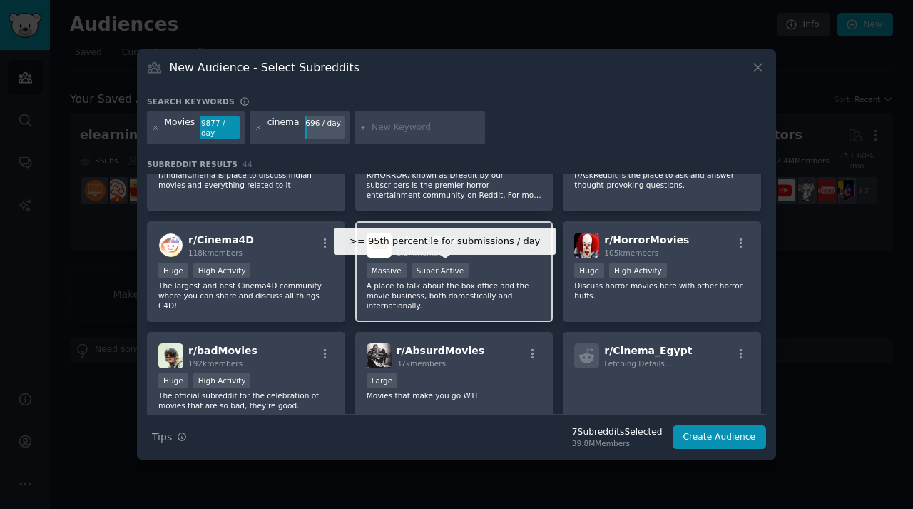
click at [474, 280] on div ">= 95th percentile for submissions / day Massive Super Active" at bounding box center [455, 272] width 176 height 18
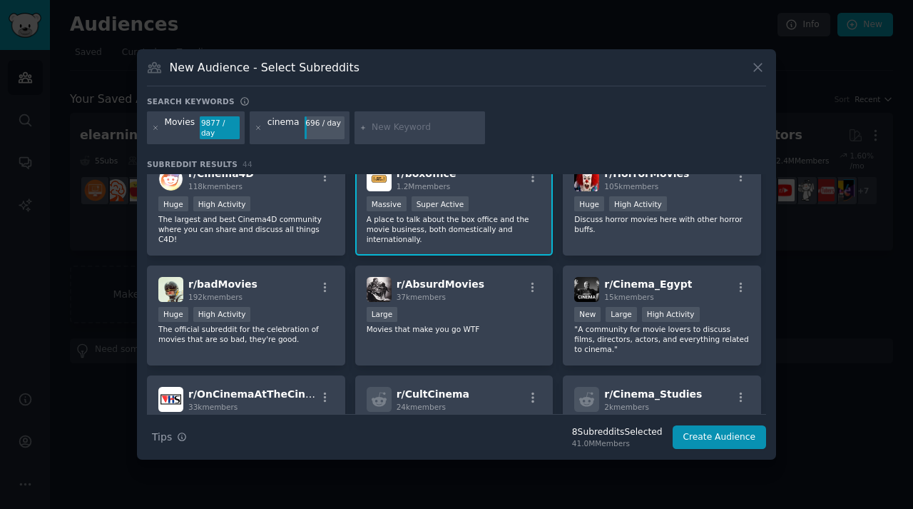
scroll to position [351, 0]
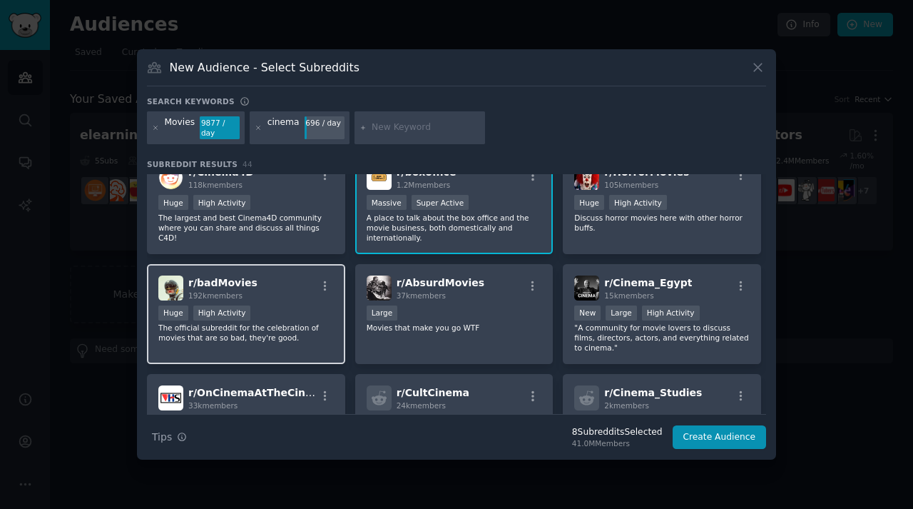
click at [283, 330] on p "The official subreddit for the celebration of movies that are so bad, they're g…" at bounding box center [246, 332] width 176 height 20
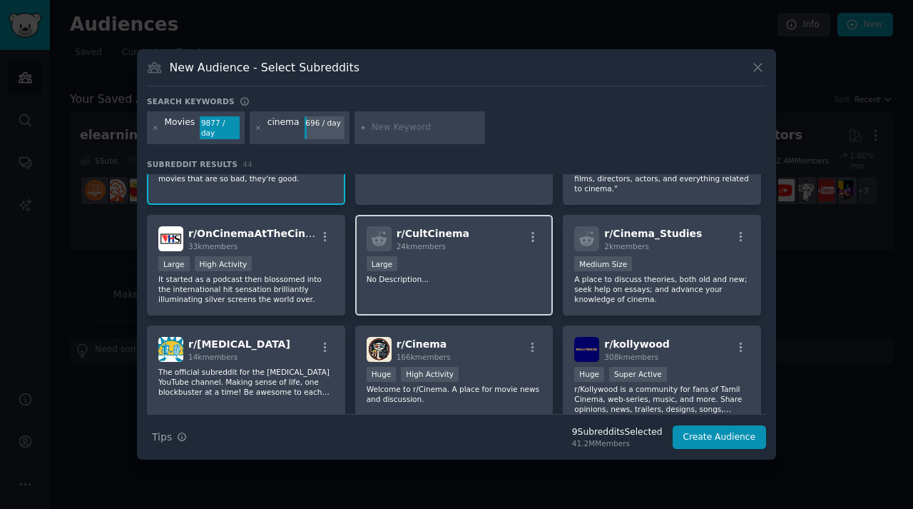
scroll to position [611, 0]
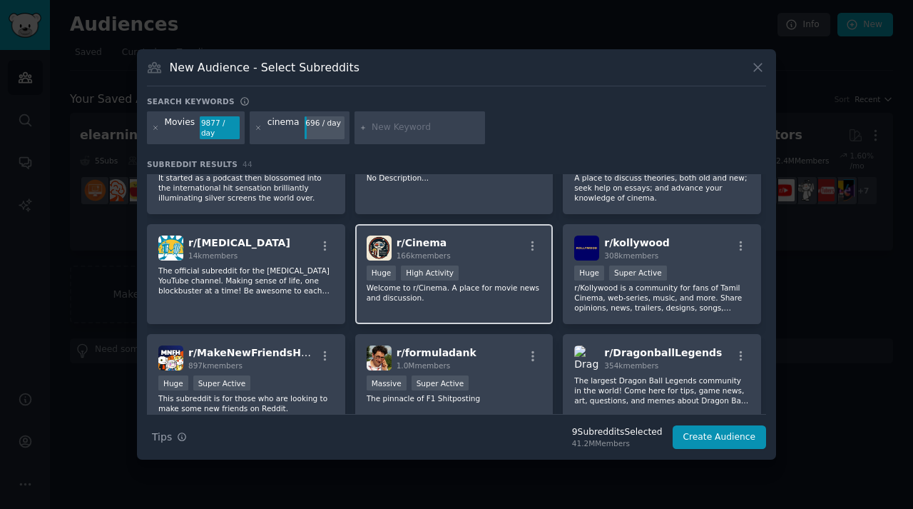
click at [424, 308] on div "r/ Cinema 166k members Huge High Activity Welcome to r/Cinema. A place for movi…" at bounding box center [454, 274] width 198 height 101
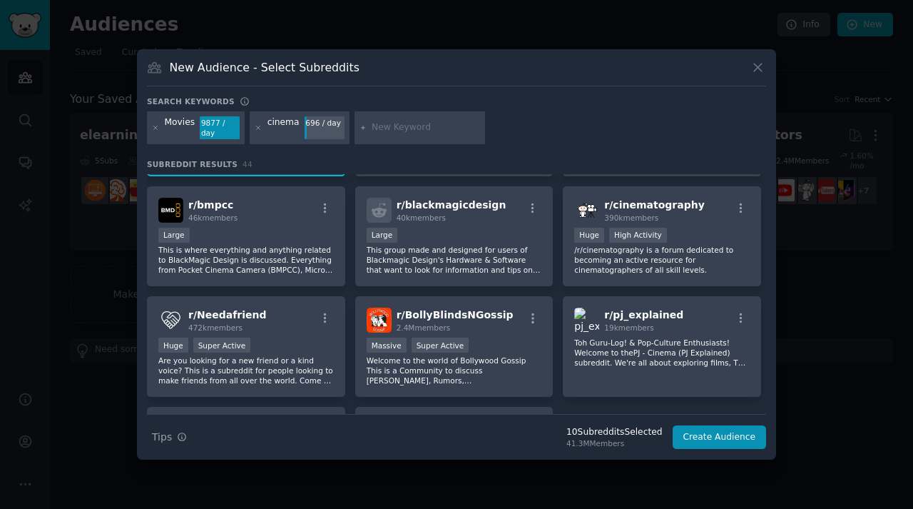
scroll to position [1311, 0]
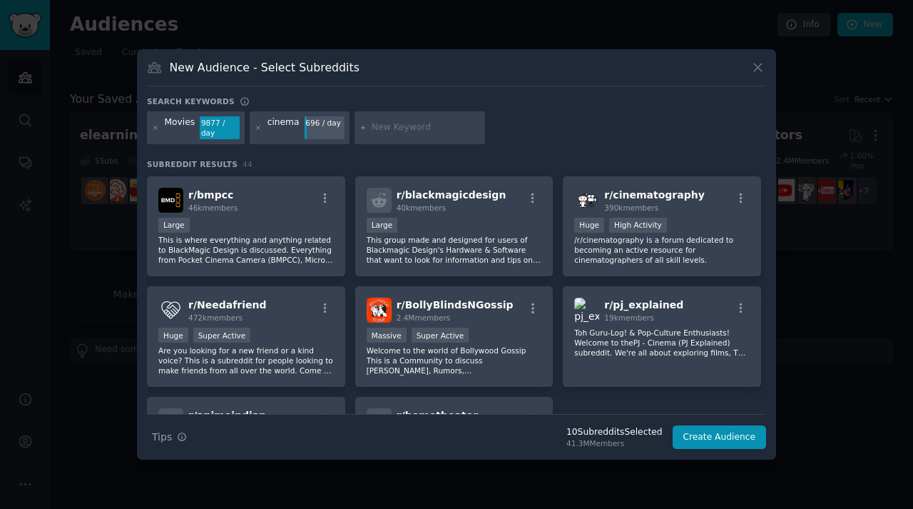
click at [376, 126] on input "text" at bounding box center [426, 127] width 108 height 13
type input "box office"
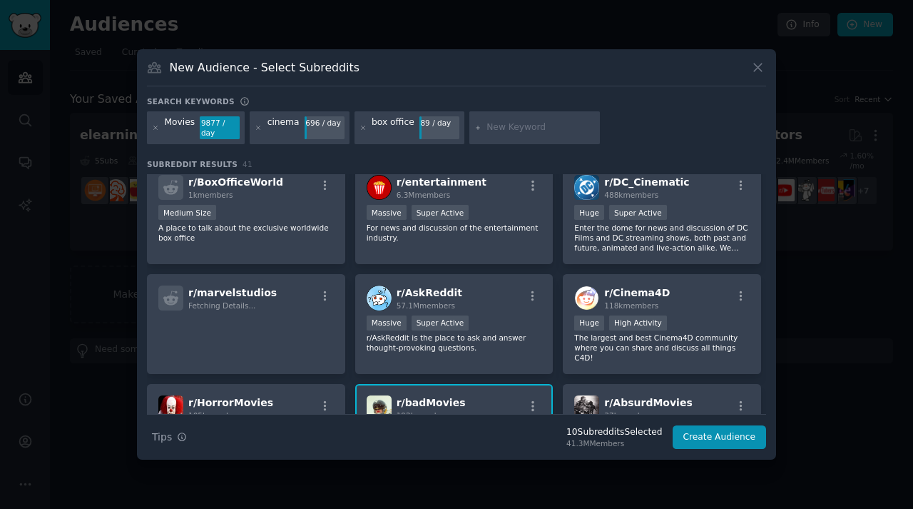
scroll to position [345, 0]
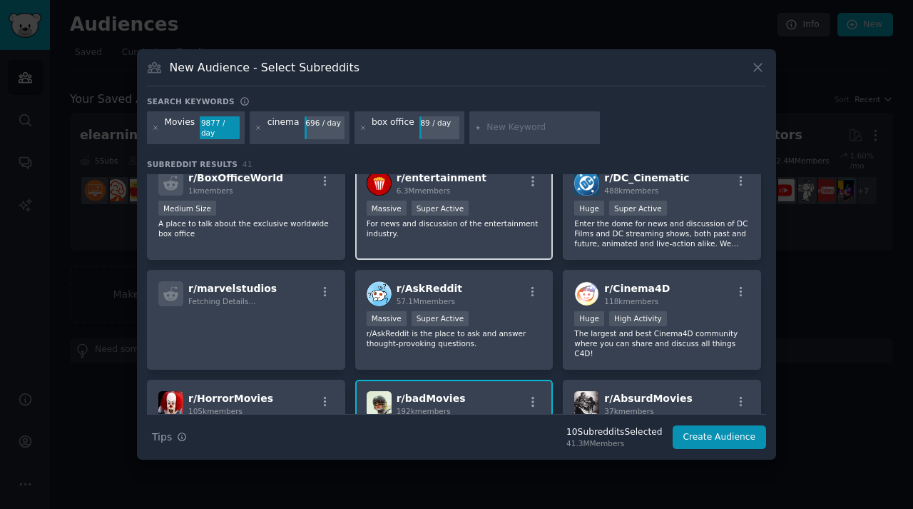
click at [472, 243] on div "r/ entertainment 6.3M members Massive Super Active For news and discussion of t…" at bounding box center [454, 209] width 198 height 101
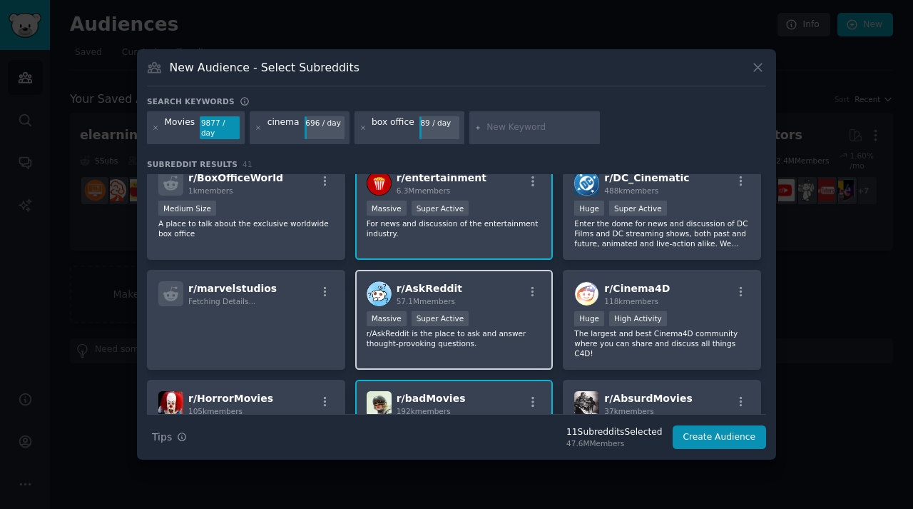
scroll to position [324, 0]
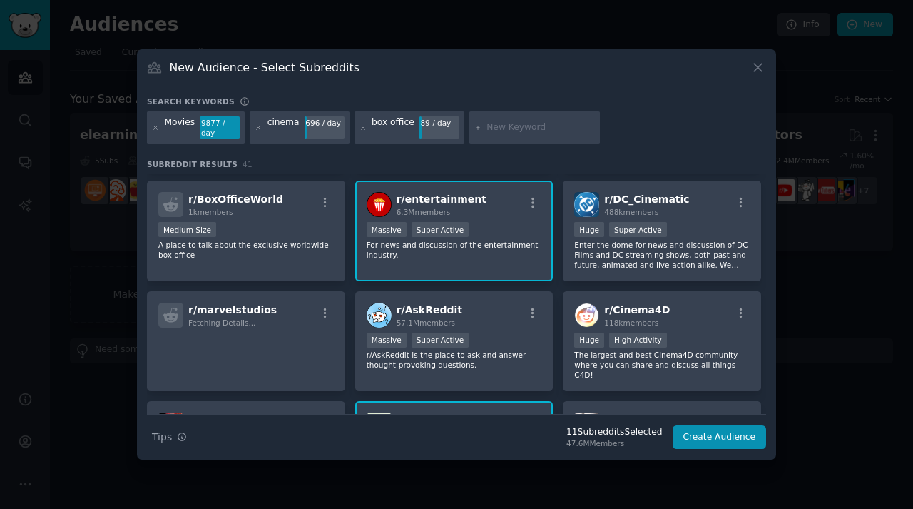
click at [495, 261] on div "r/ entertainment 6.3M members Massive Super Active For news and discussion of t…" at bounding box center [454, 231] width 198 height 101
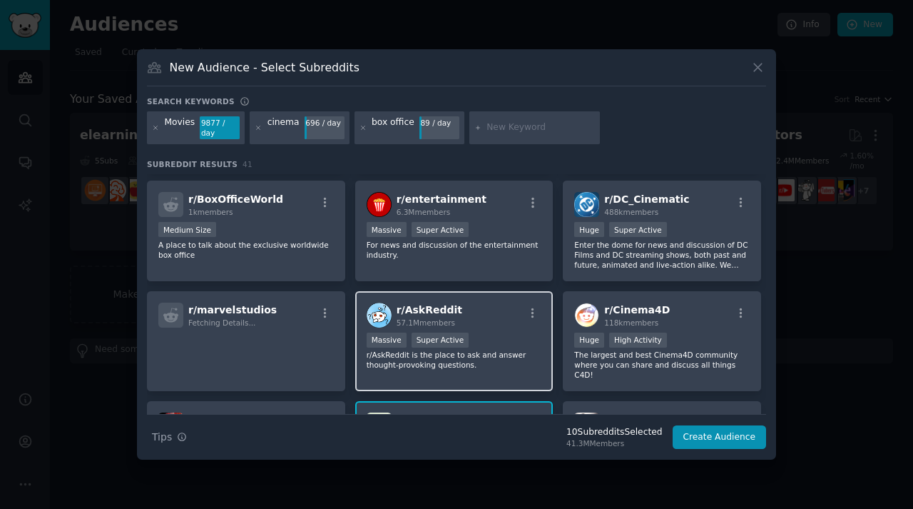
scroll to position [452, 0]
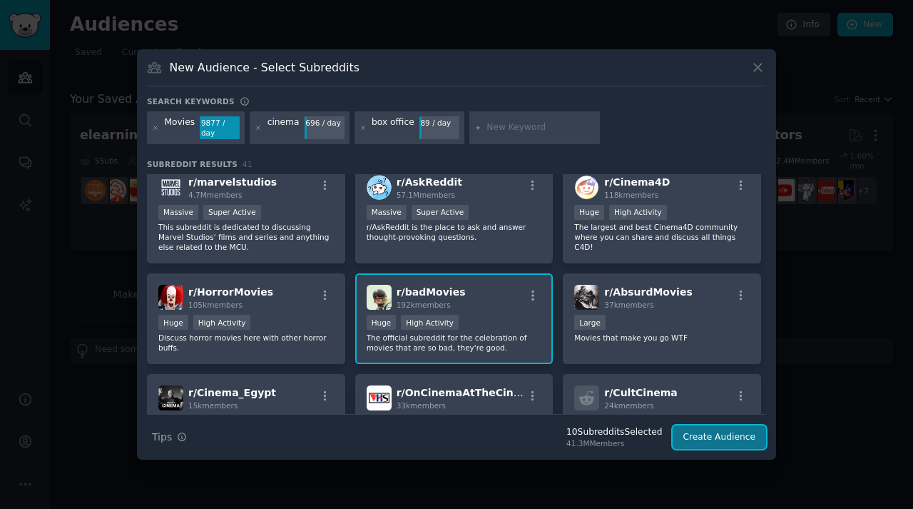
click at [706, 434] on button "Create Audience" at bounding box center [720, 437] width 94 height 24
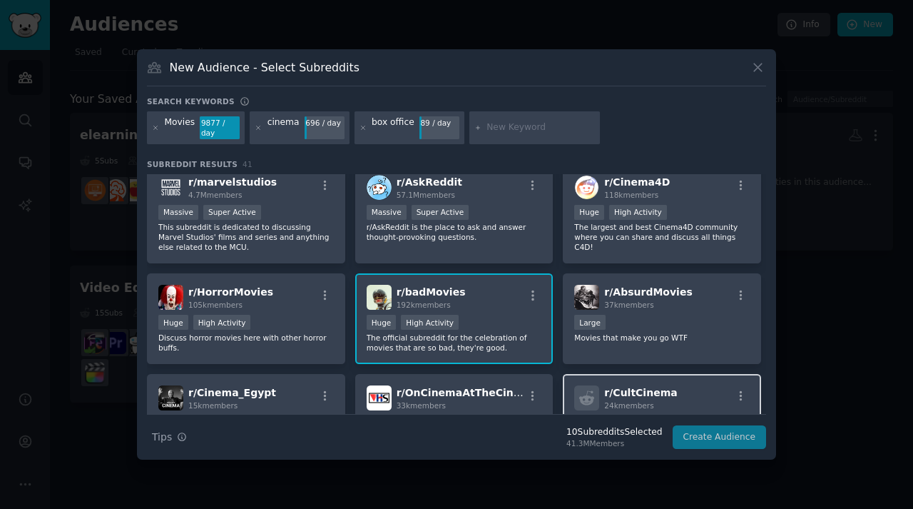
click at [655, 397] on span "r/ CultCinema" at bounding box center [640, 392] width 73 height 11
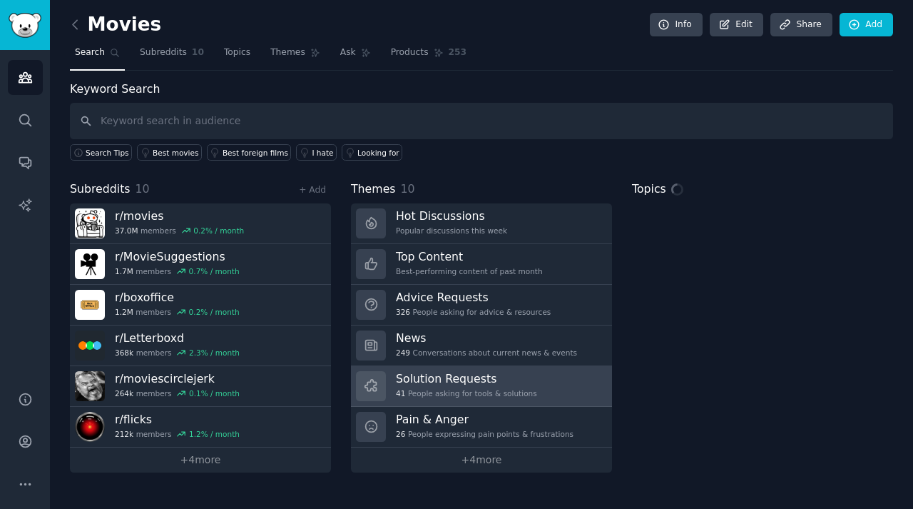
click at [438, 380] on h3 "Solution Requests" at bounding box center [466, 378] width 141 height 15
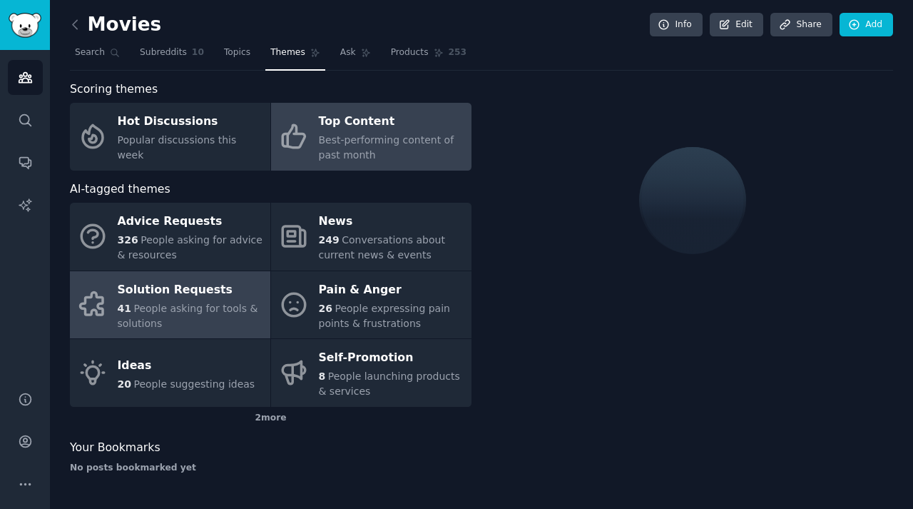
click at [344, 123] on div "Top Content" at bounding box center [392, 122] width 146 height 23
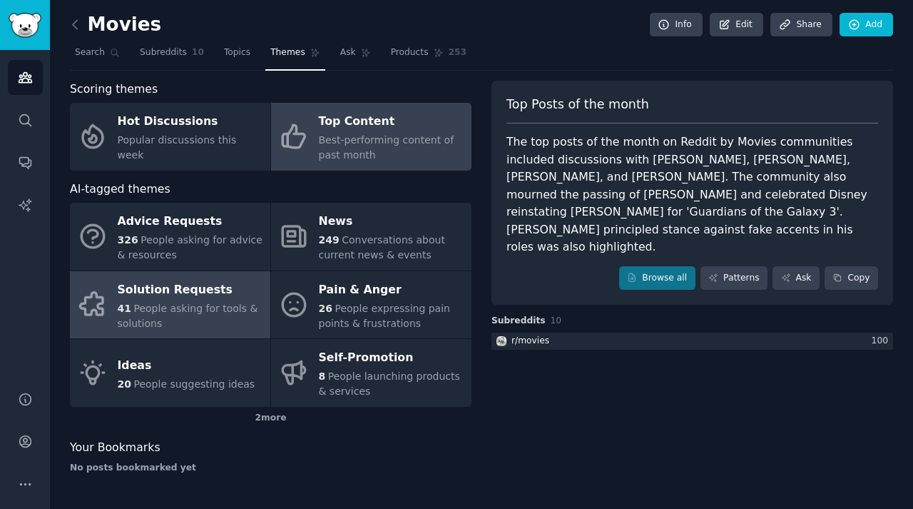
click at [224, 304] on span "People asking for tools & solutions" at bounding box center [188, 316] width 141 height 26
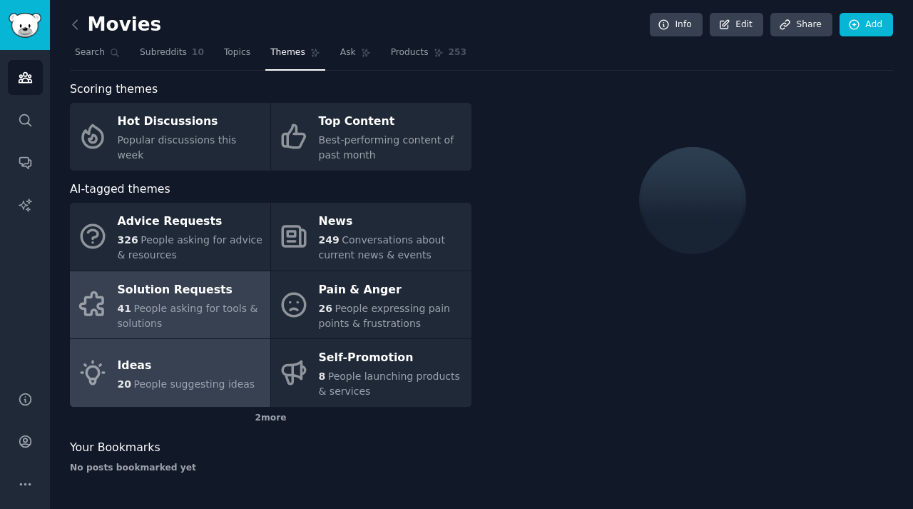
click at [108, 384] on link "Ideas 20 People suggesting ideas" at bounding box center [170, 373] width 200 height 68
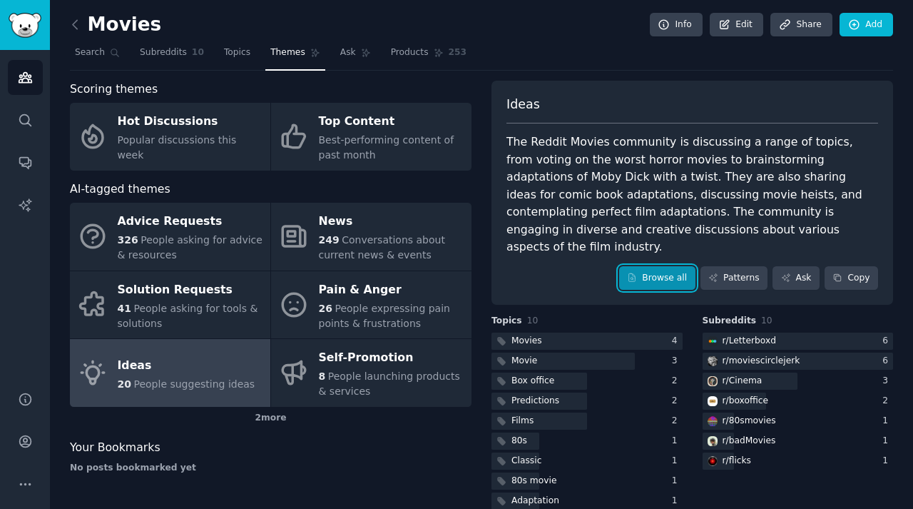
click at [639, 266] on link "Browse all" at bounding box center [657, 278] width 76 height 24
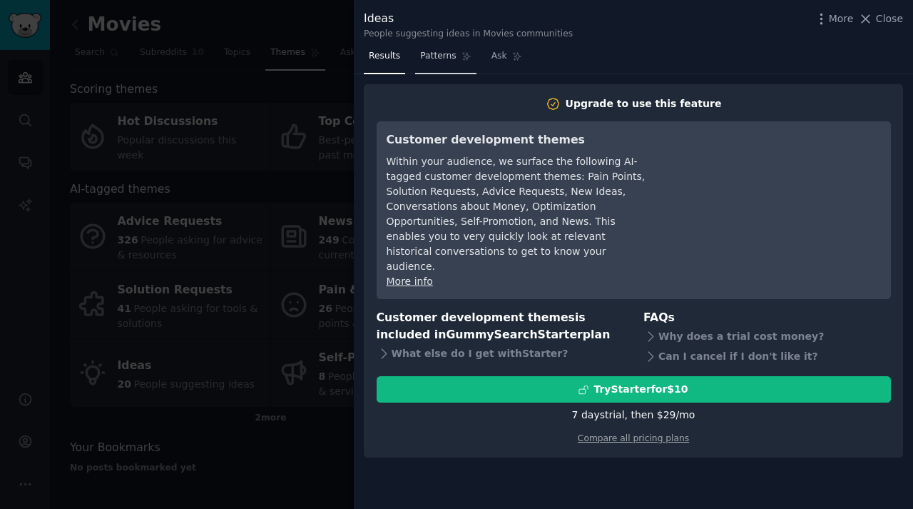
click at [449, 56] on span "Patterns" at bounding box center [438, 56] width 36 height 13
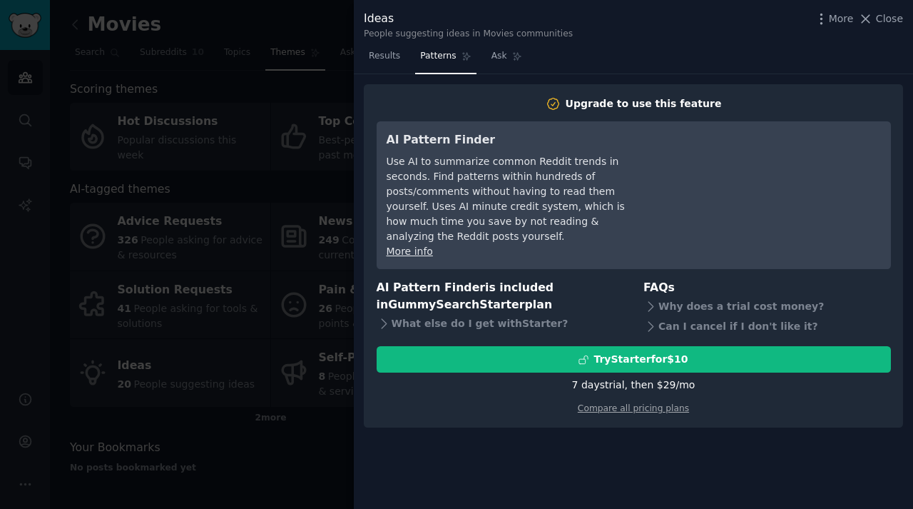
click at [320, 175] on div at bounding box center [456, 254] width 913 height 509
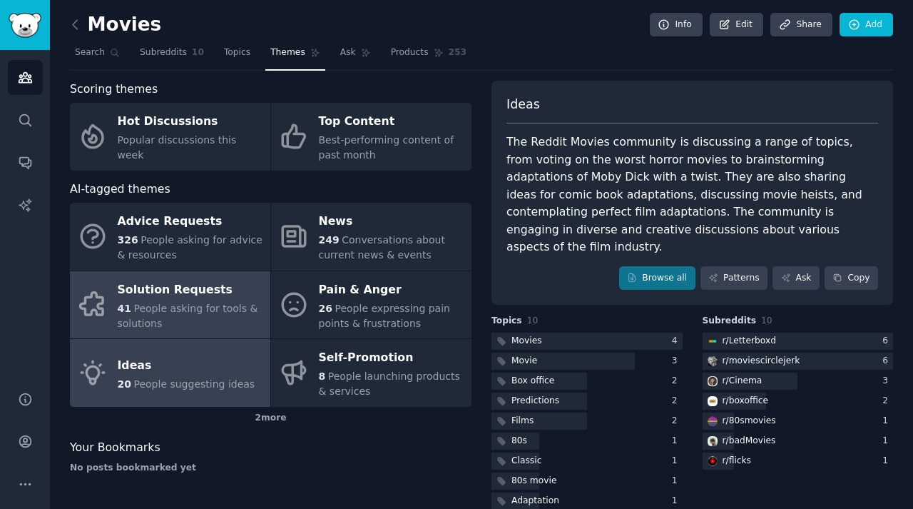
click at [219, 303] on span "People asking for tools & solutions" at bounding box center [188, 316] width 141 height 26
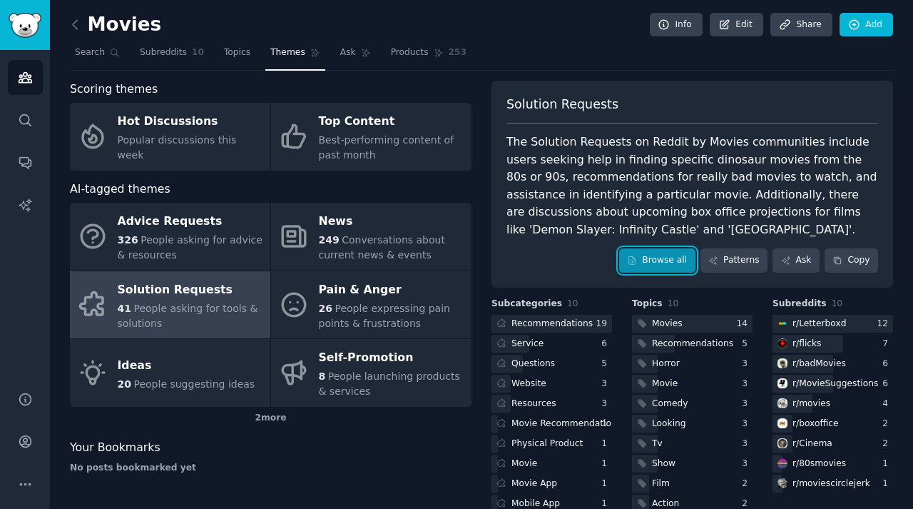
click at [655, 258] on link "Browse all" at bounding box center [657, 260] width 76 height 24
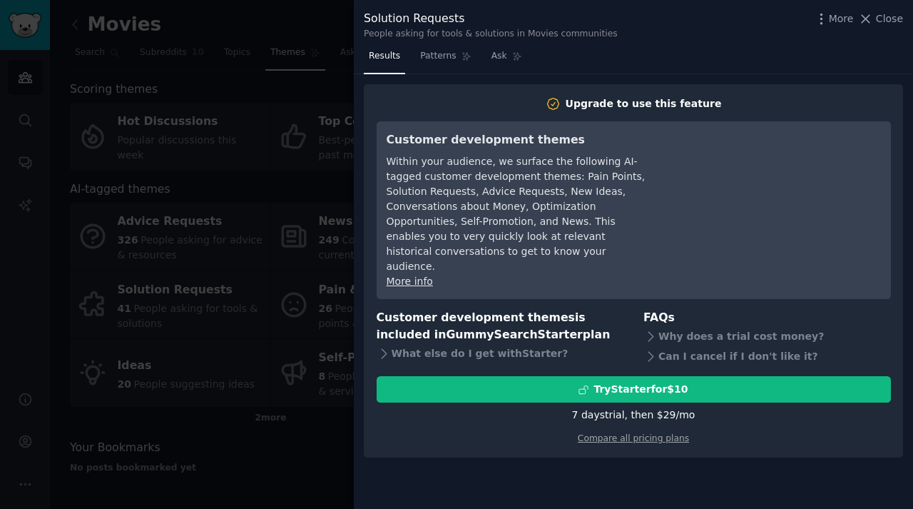
click at [340, 261] on div at bounding box center [456, 254] width 913 height 509
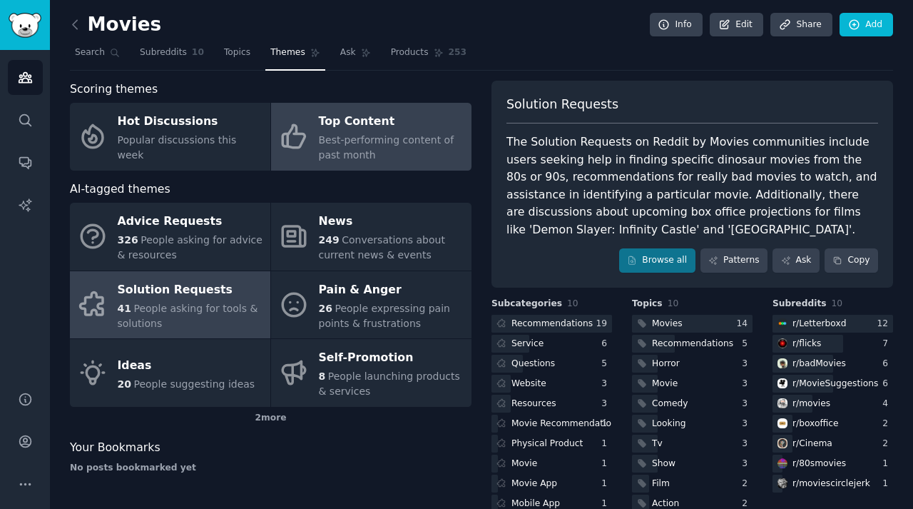
click at [372, 148] on div "Best-performing content of past month" at bounding box center [392, 148] width 146 height 30
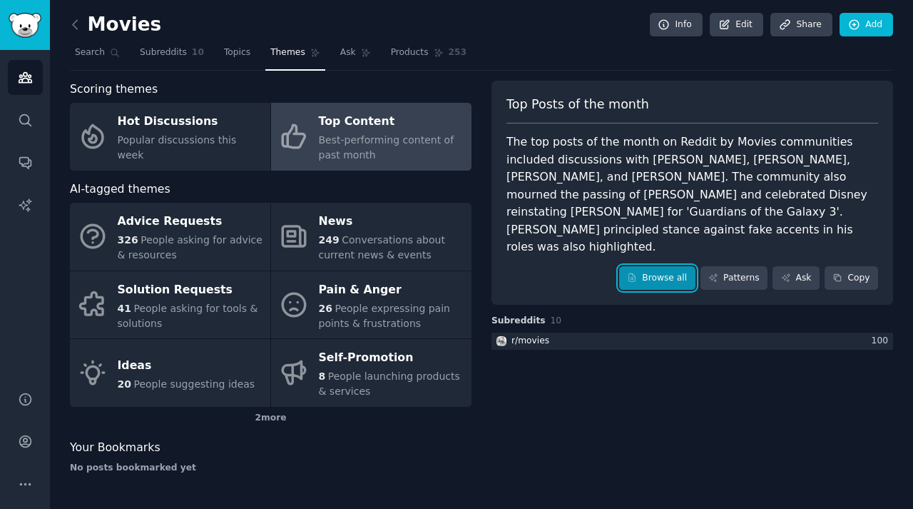
click at [641, 266] on link "Browse all" at bounding box center [657, 278] width 76 height 24
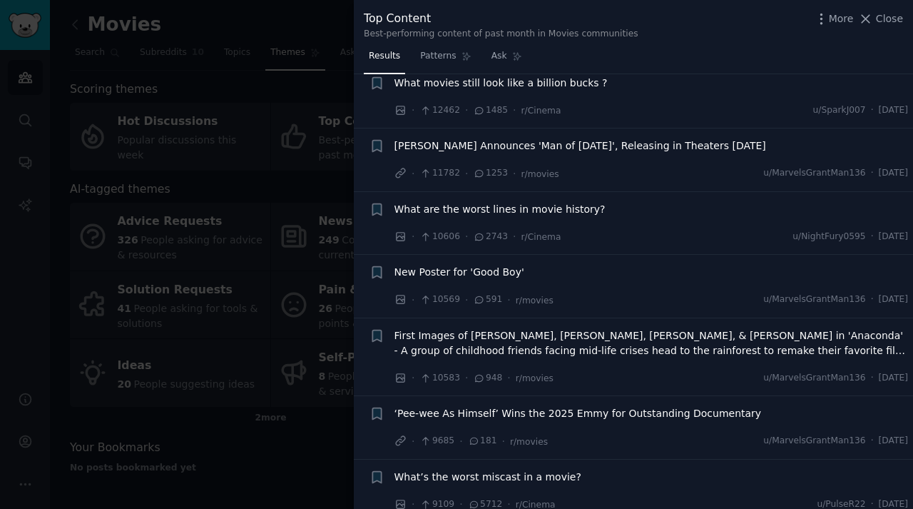
scroll to position [1866, 0]
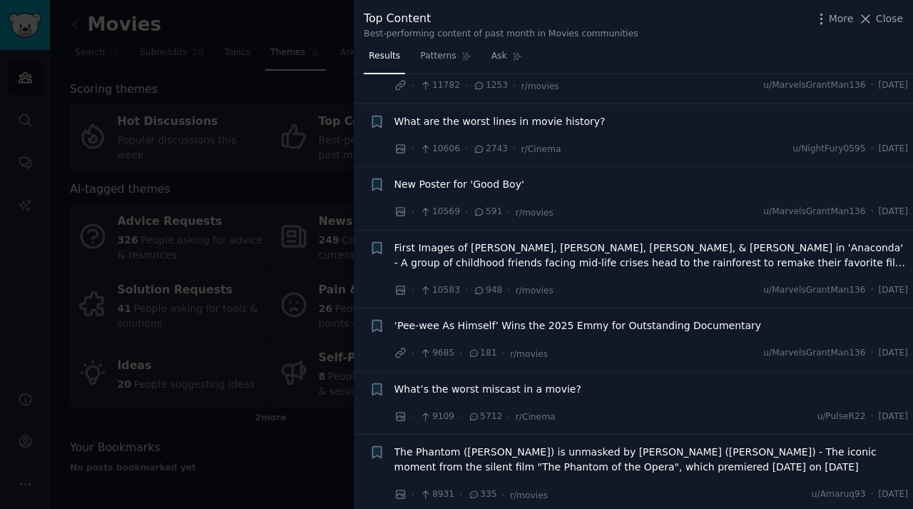
click at [270, 469] on div at bounding box center [456, 254] width 913 height 509
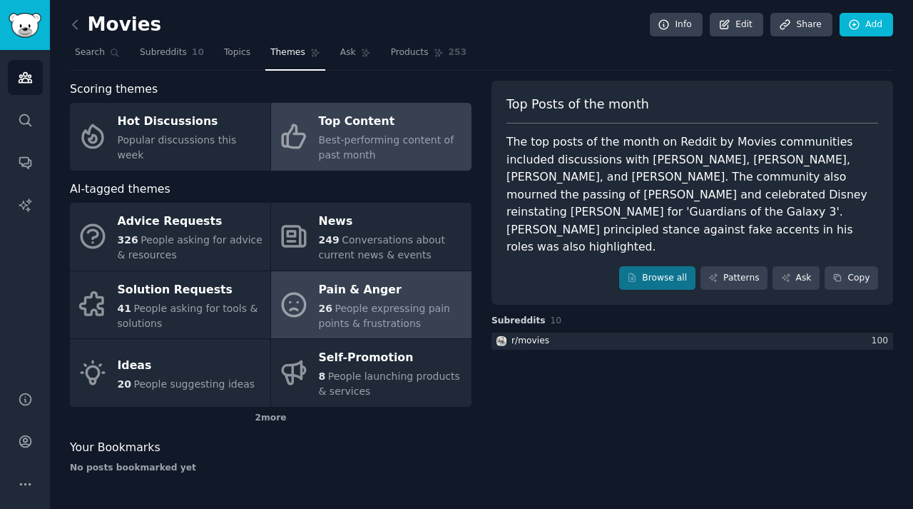
click at [387, 290] on div "Pain & Anger" at bounding box center [392, 289] width 146 height 23
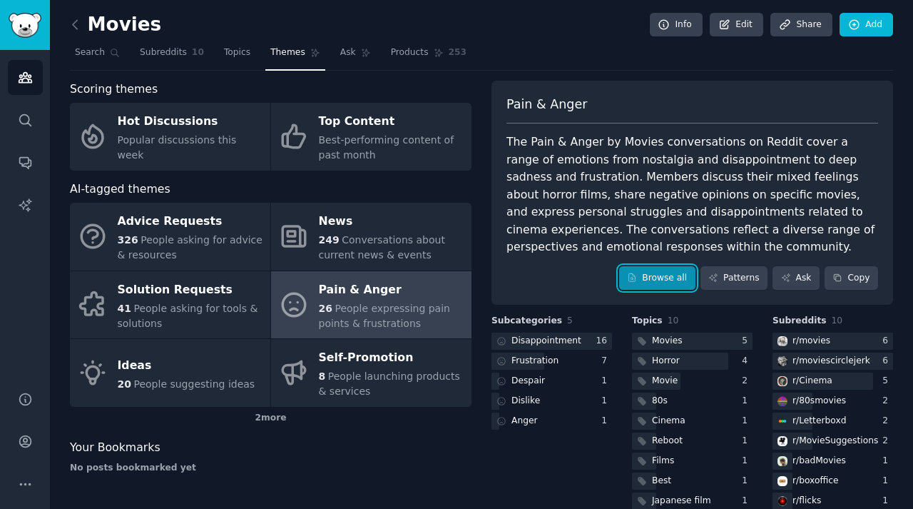
click at [649, 274] on link "Browse all" at bounding box center [657, 278] width 76 height 24
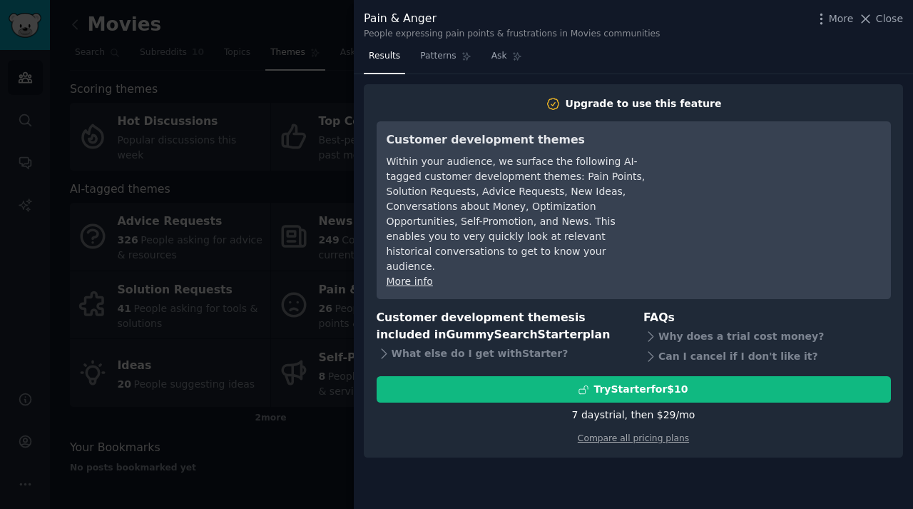
click at [235, 285] on div at bounding box center [456, 254] width 913 height 509
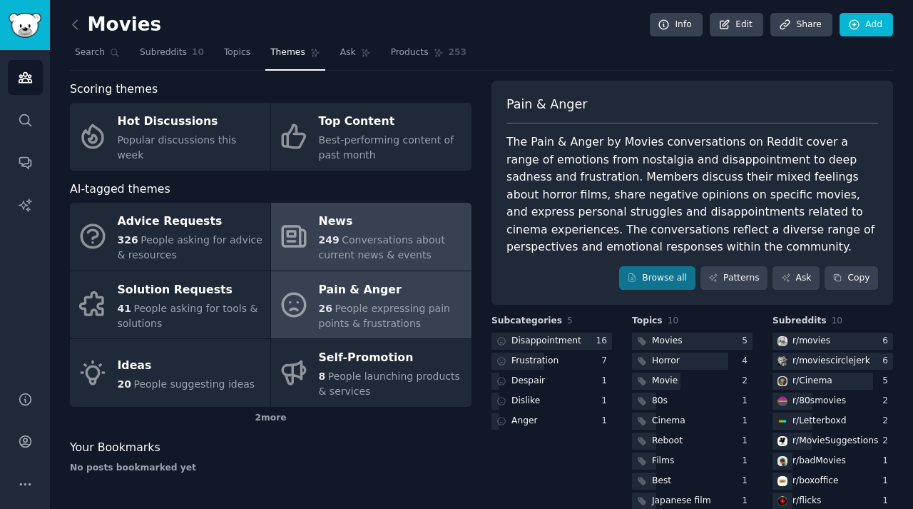
click at [354, 240] on span "Conversations about current news & events" at bounding box center [382, 247] width 126 height 26
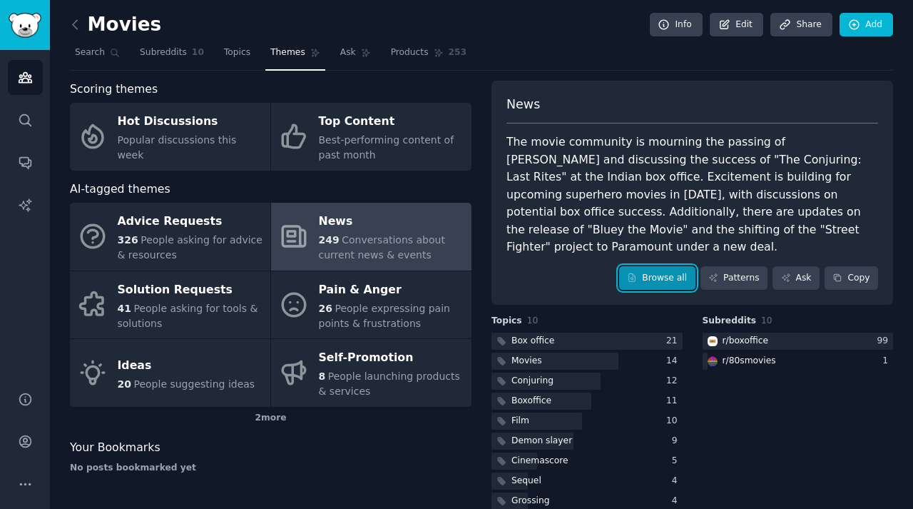
click at [654, 266] on link "Browse all" at bounding box center [657, 278] width 76 height 24
